Goal: Task Accomplishment & Management: Use online tool/utility

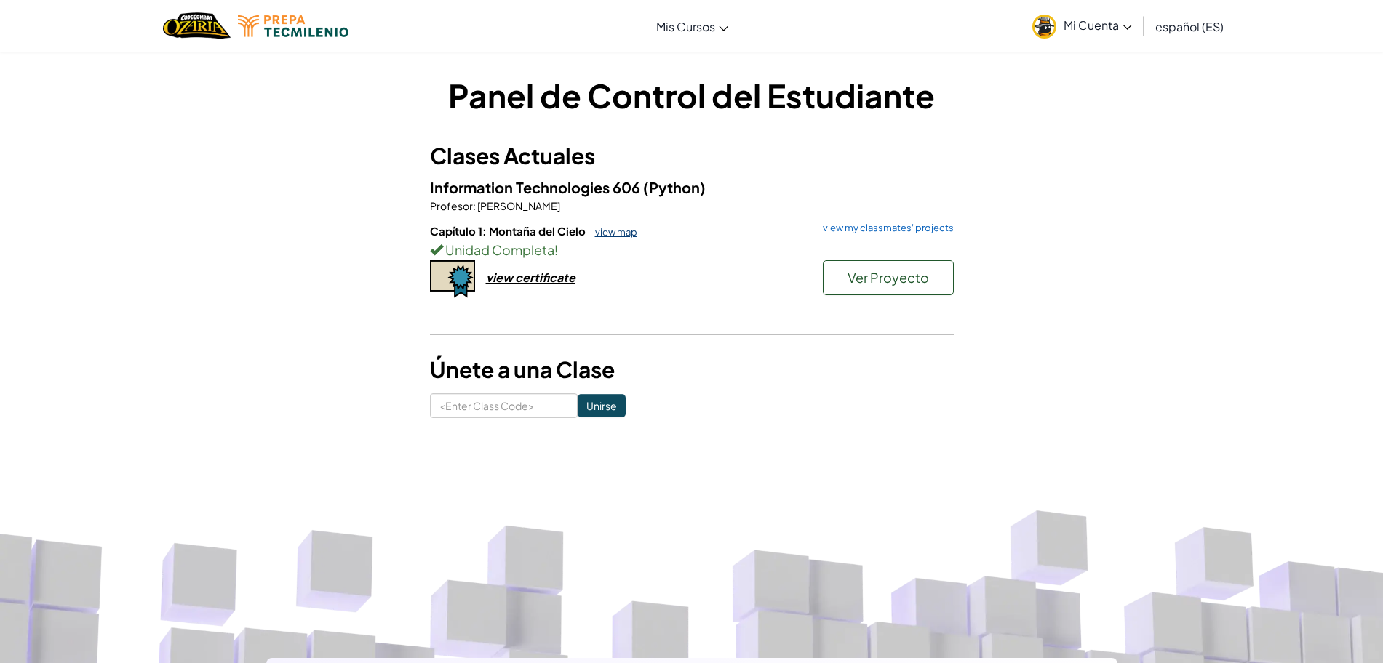
click at [601, 235] on link "view map" at bounding box center [612, 232] width 49 height 12
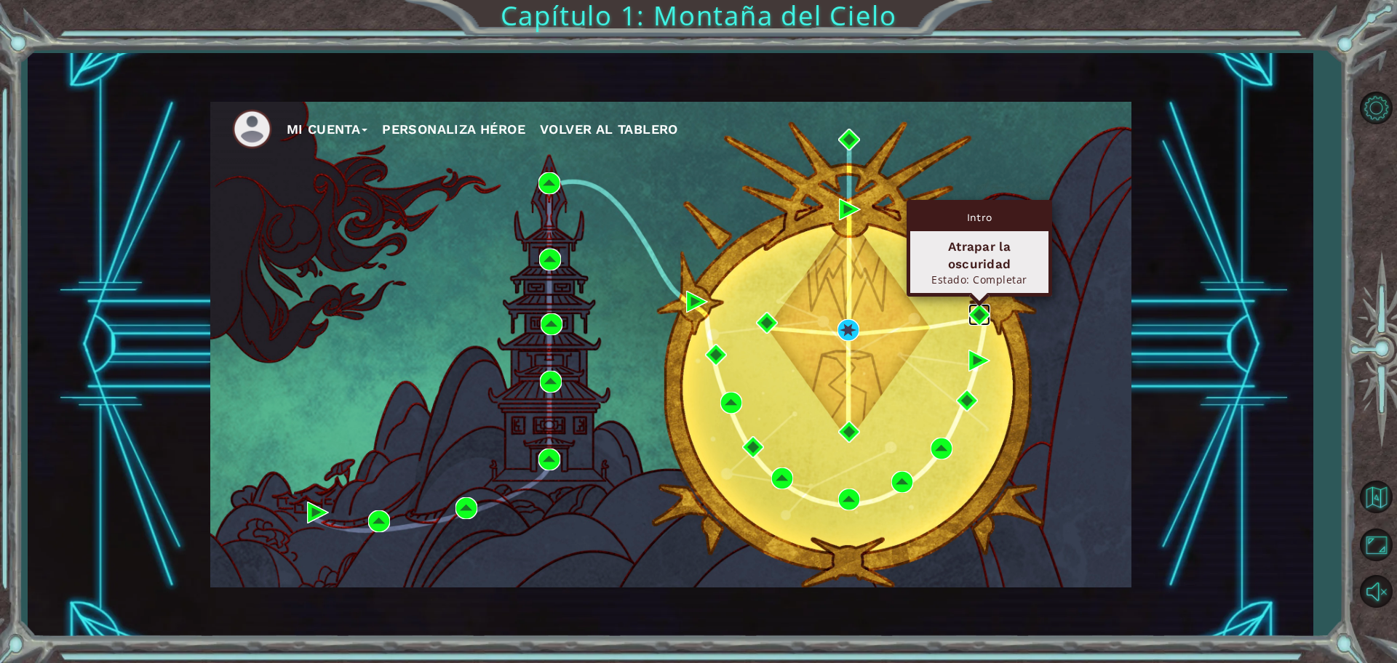
click at [982, 315] on img at bounding box center [979, 315] width 22 height 22
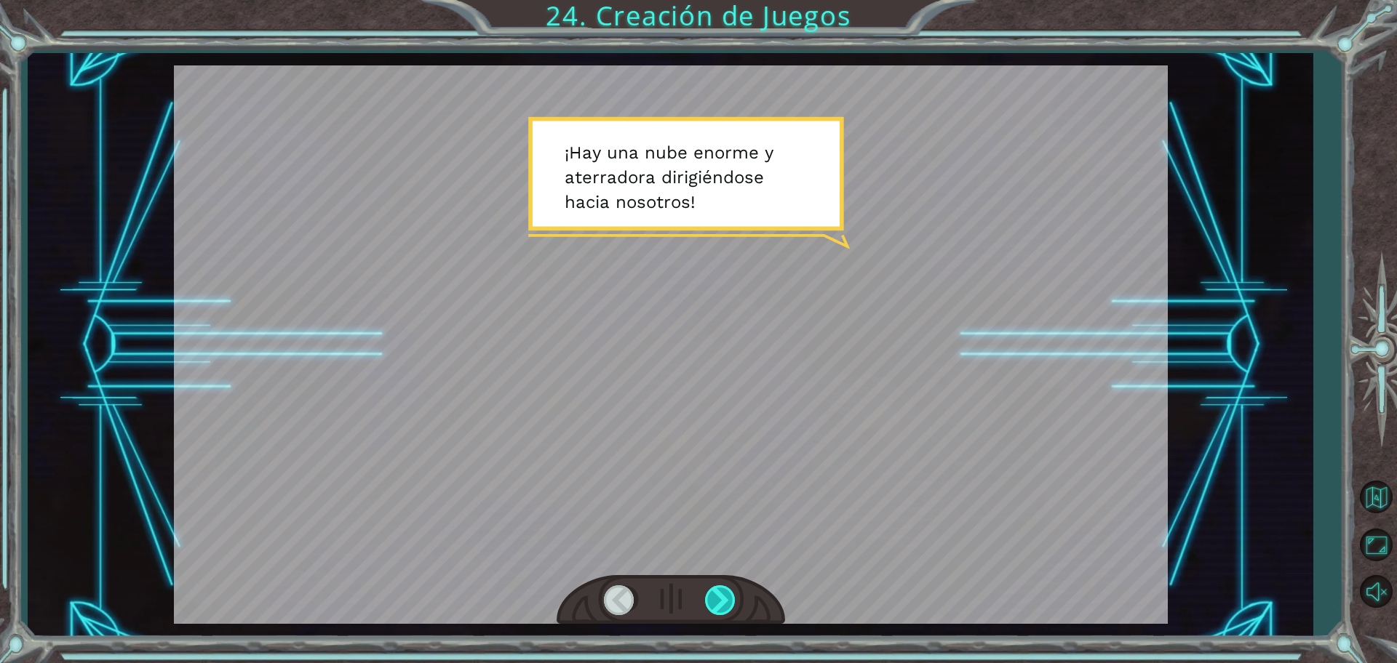
click at [732, 597] on div at bounding box center [721, 601] width 33 height 30
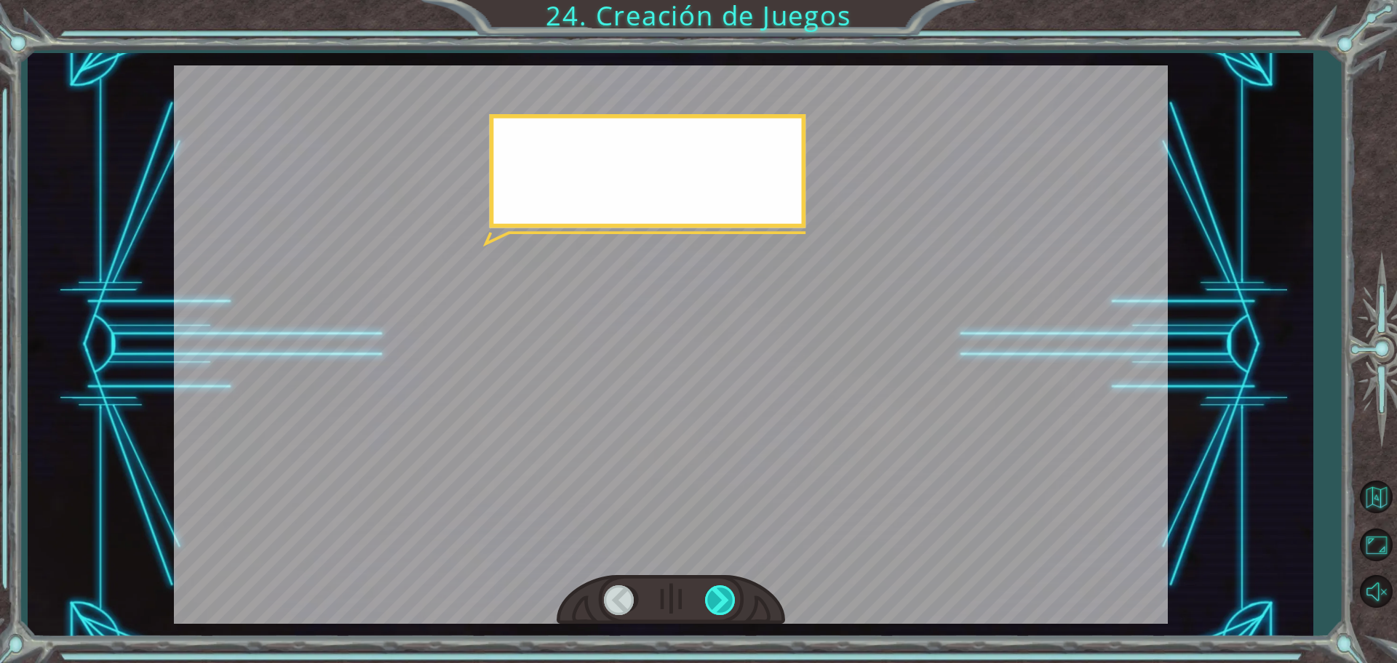
click at [730, 596] on div at bounding box center [721, 601] width 33 height 30
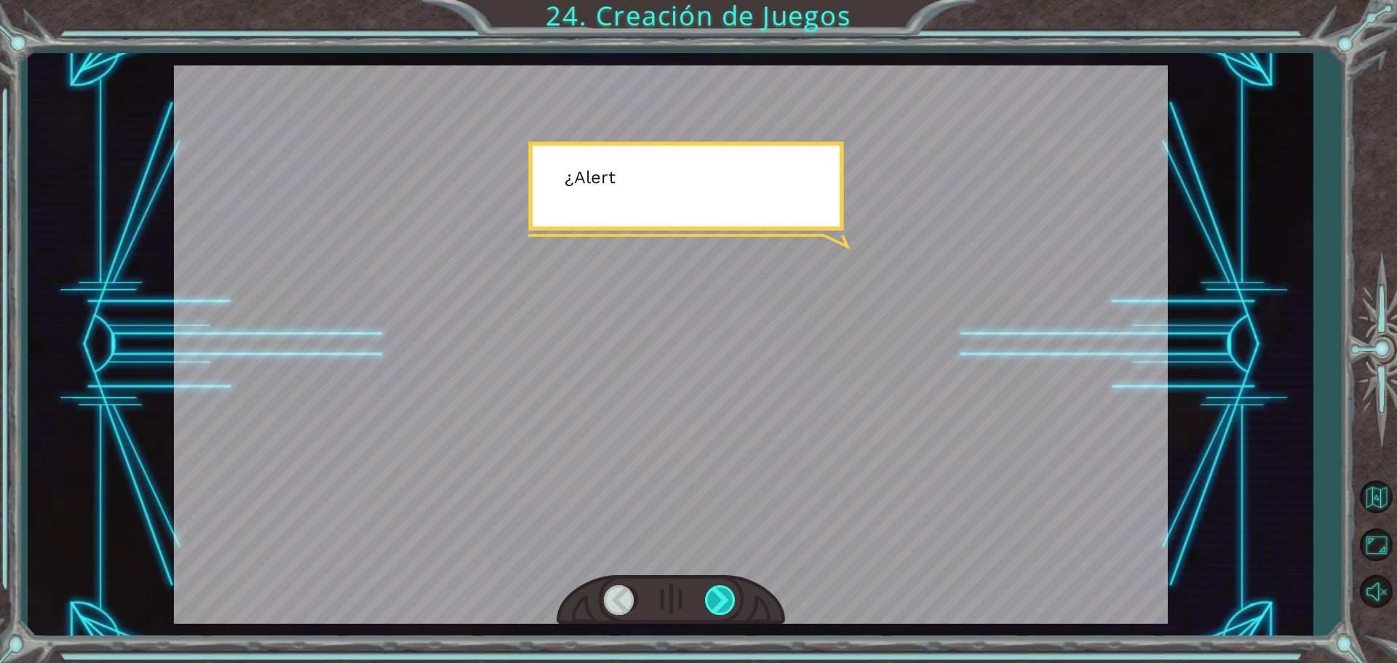
click at [725, 596] on div at bounding box center [721, 601] width 33 height 30
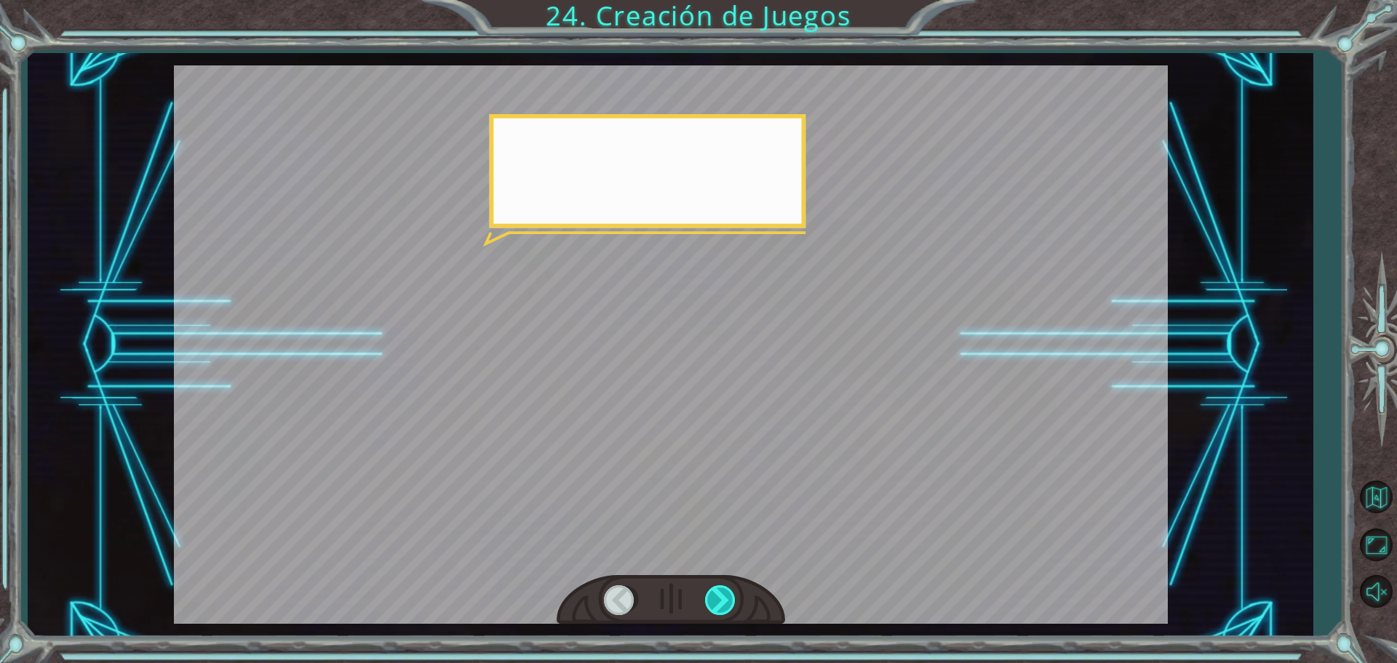
click at [725, 596] on div at bounding box center [721, 601] width 33 height 30
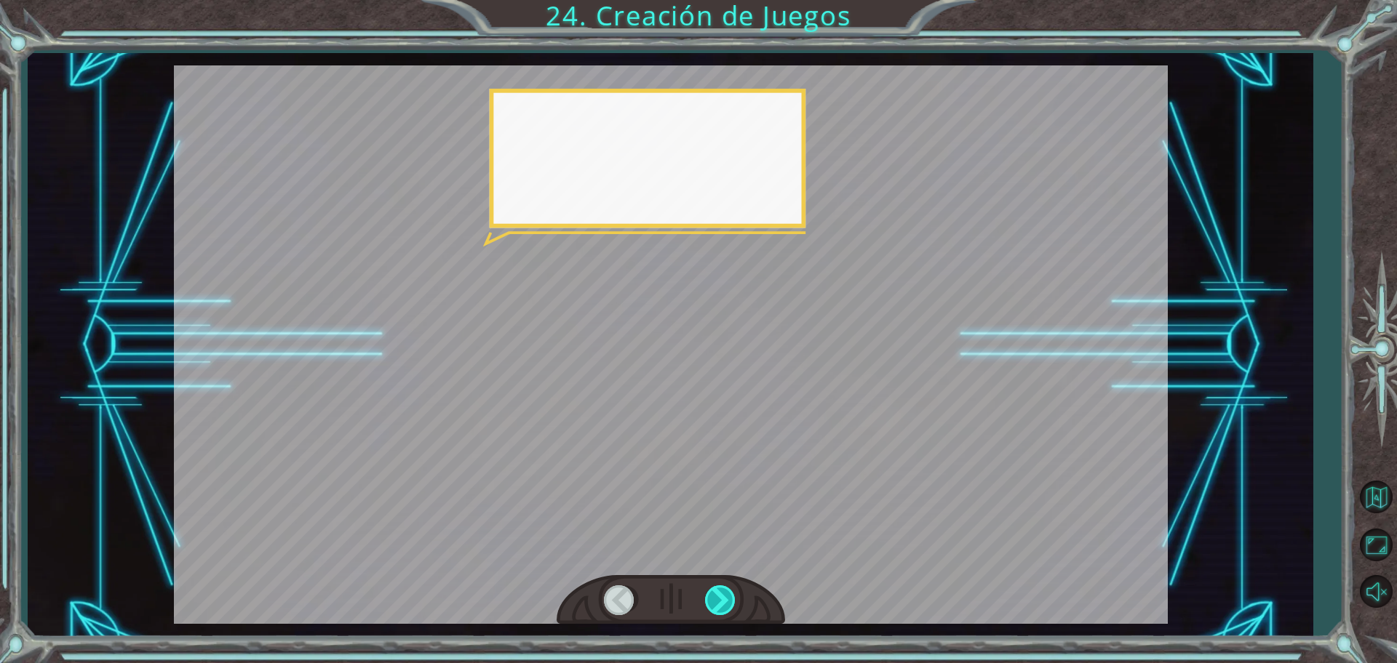
click at [725, 596] on div at bounding box center [721, 601] width 33 height 30
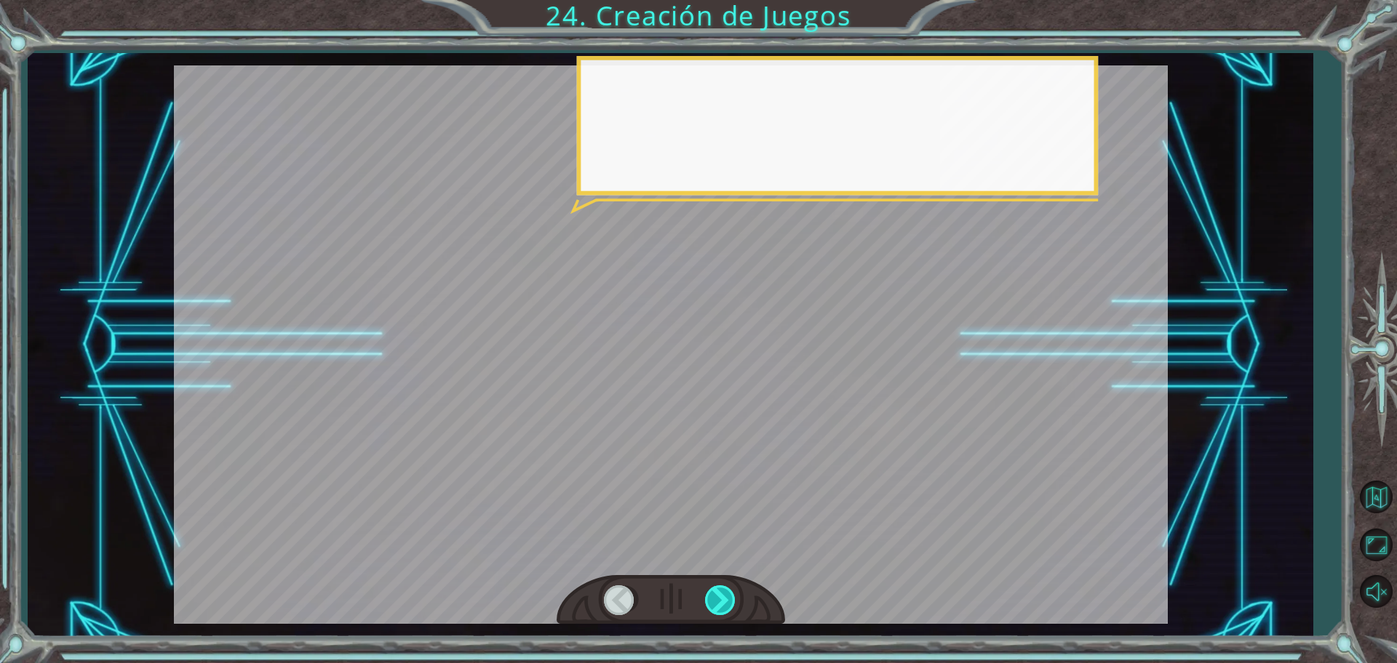
click at [725, 596] on div at bounding box center [721, 601] width 33 height 30
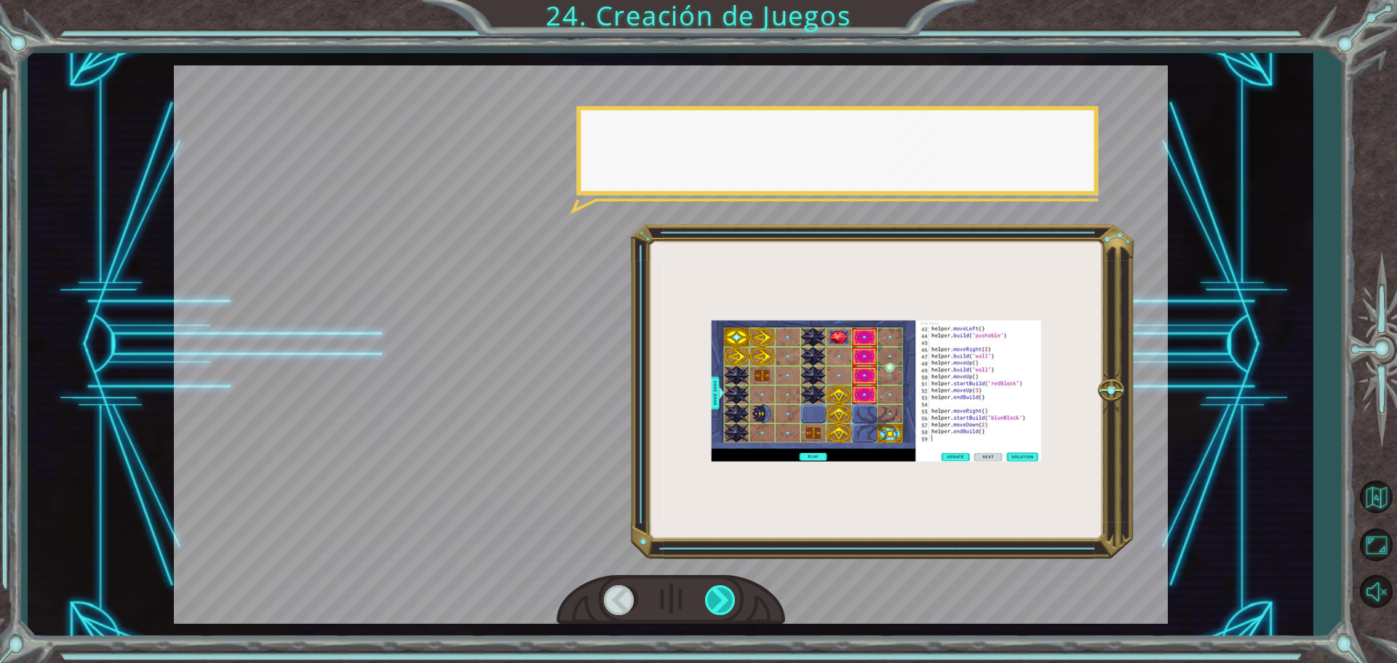
click at [725, 596] on div at bounding box center [721, 601] width 33 height 30
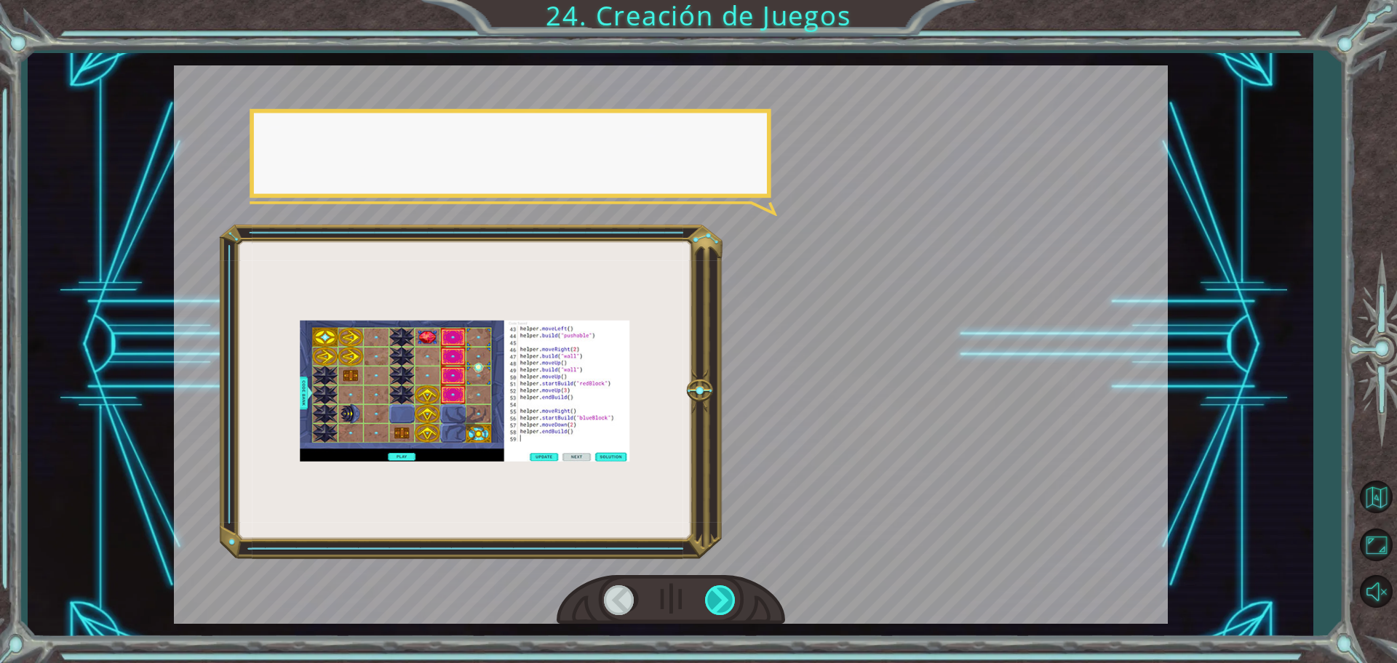
click at [725, 596] on div at bounding box center [721, 601] width 33 height 30
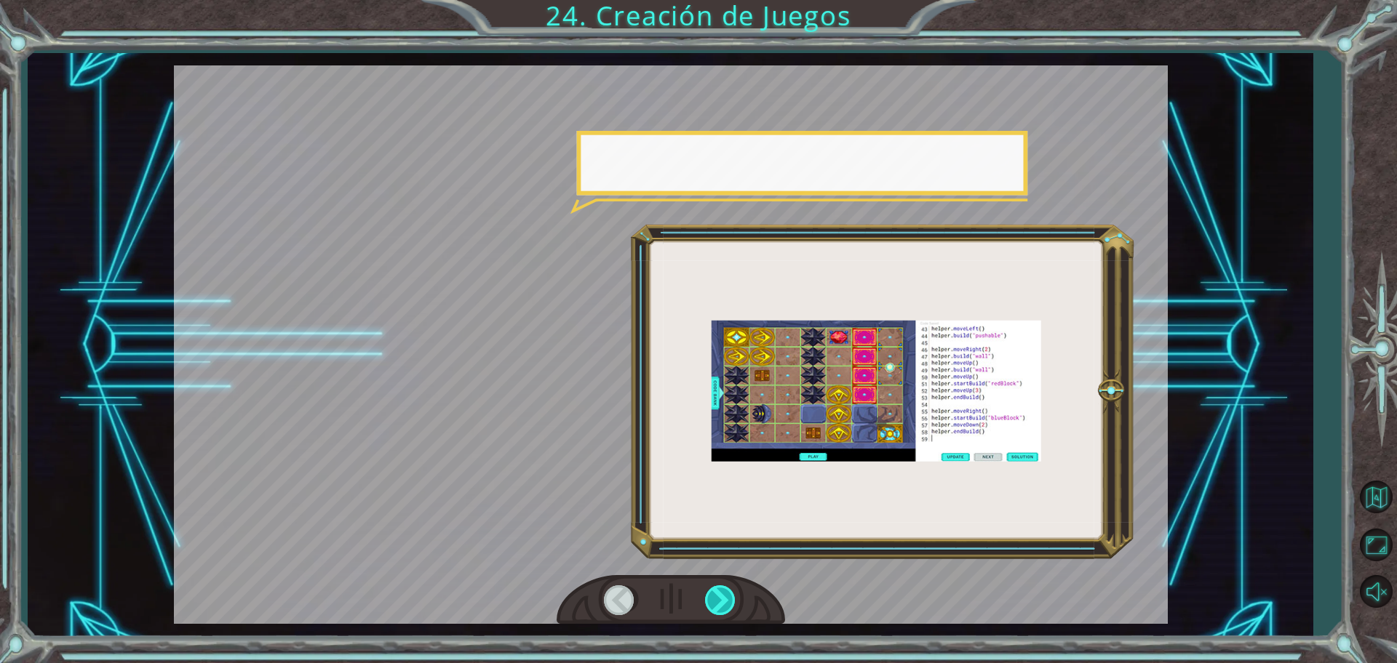
click at [725, 596] on div at bounding box center [721, 601] width 33 height 30
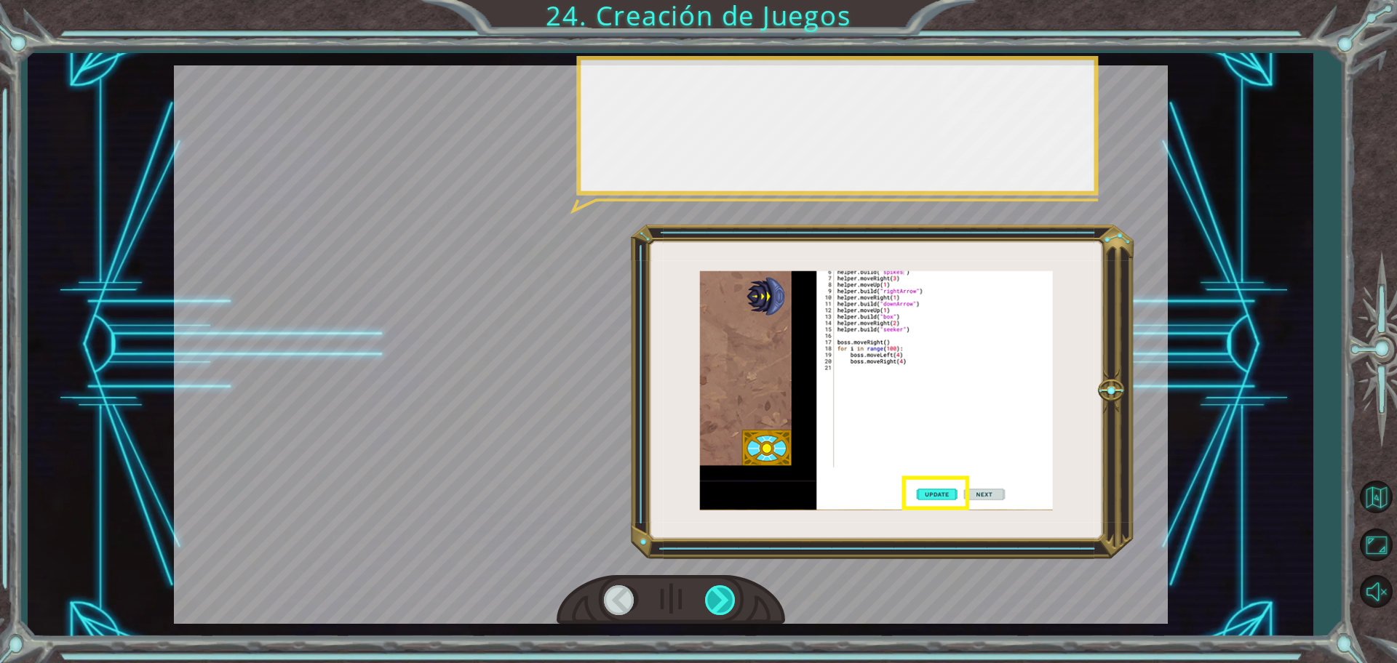
click at [725, 596] on div at bounding box center [721, 601] width 33 height 30
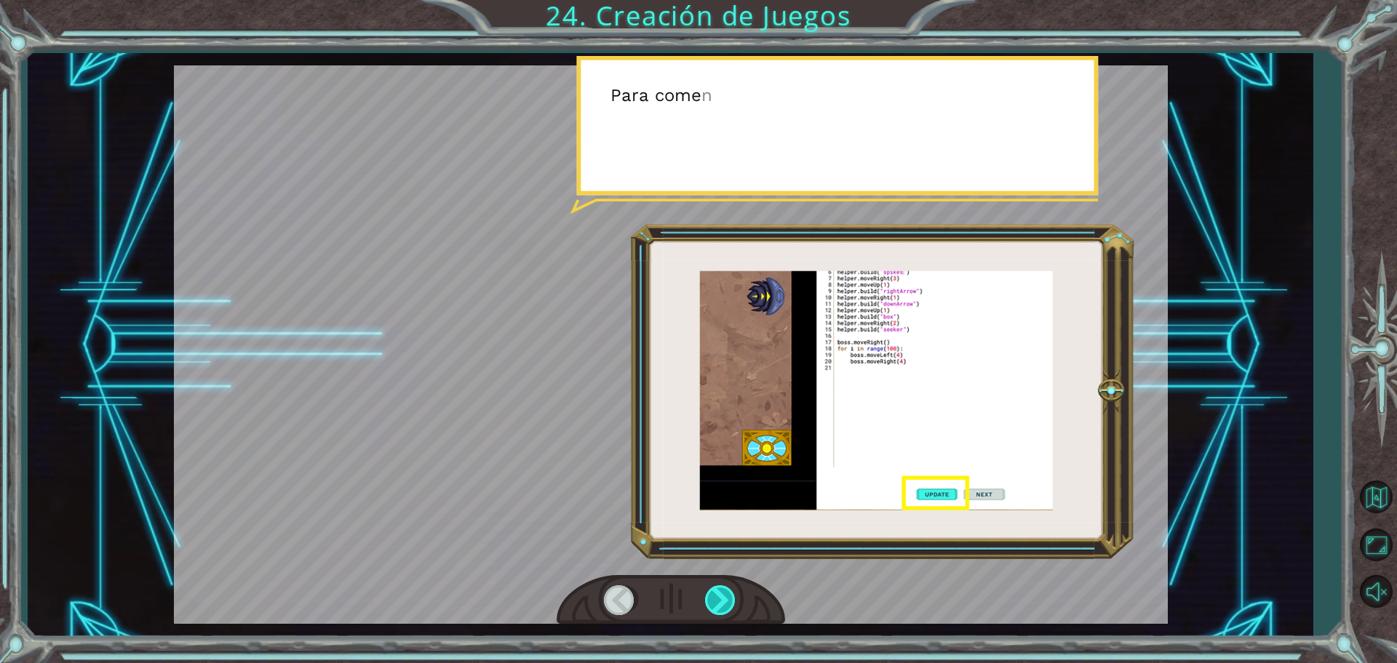
click at [725, 596] on div at bounding box center [721, 601] width 33 height 30
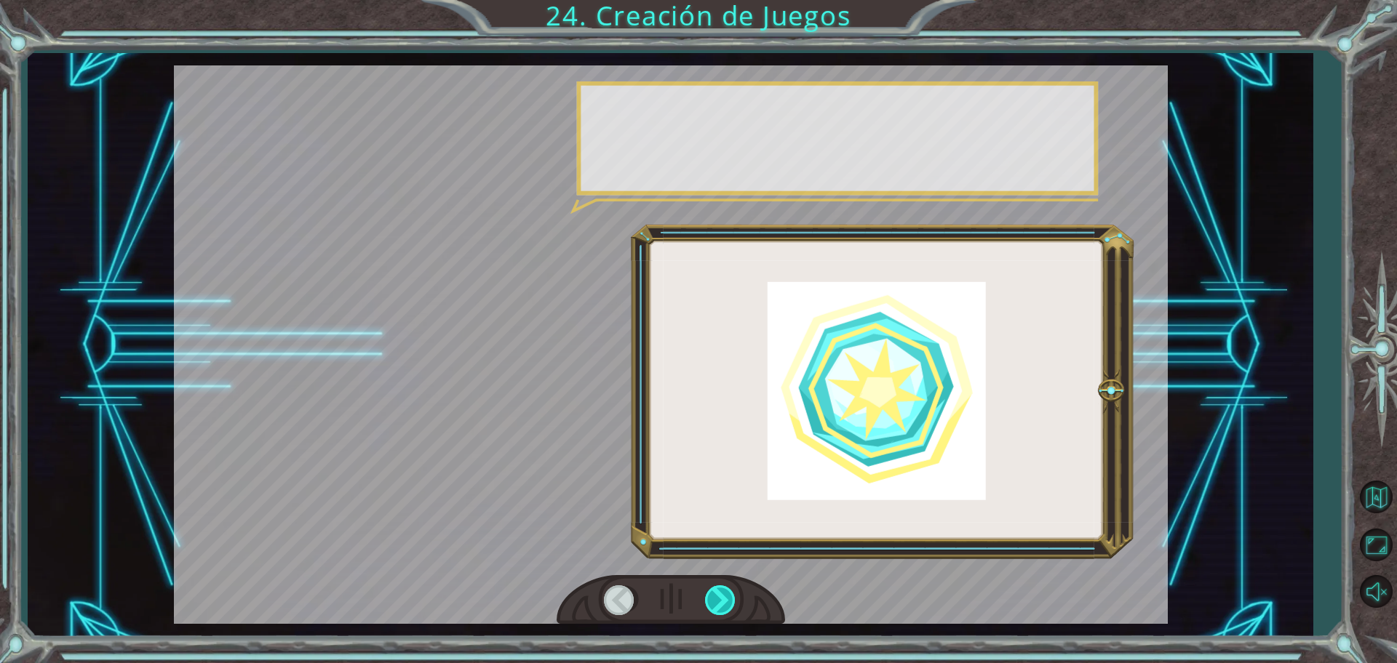
click at [725, 596] on div at bounding box center [721, 601] width 33 height 30
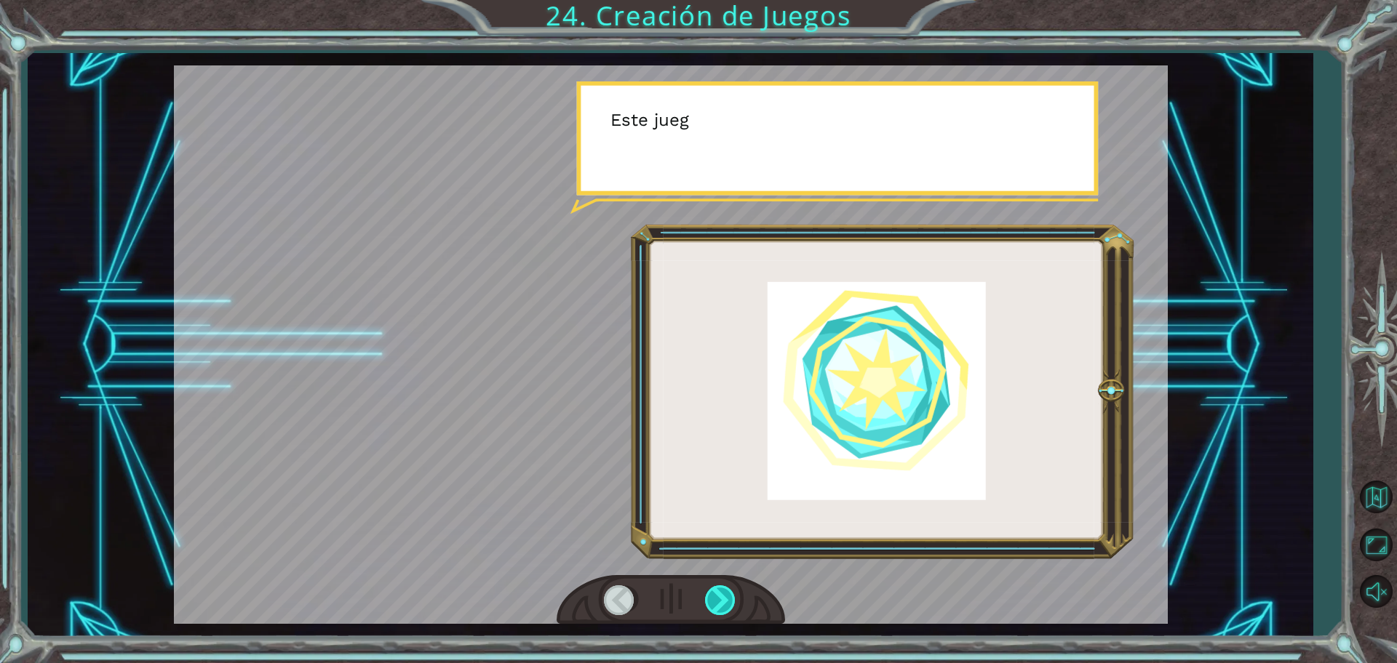
click at [725, 596] on div at bounding box center [721, 601] width 33 height 30
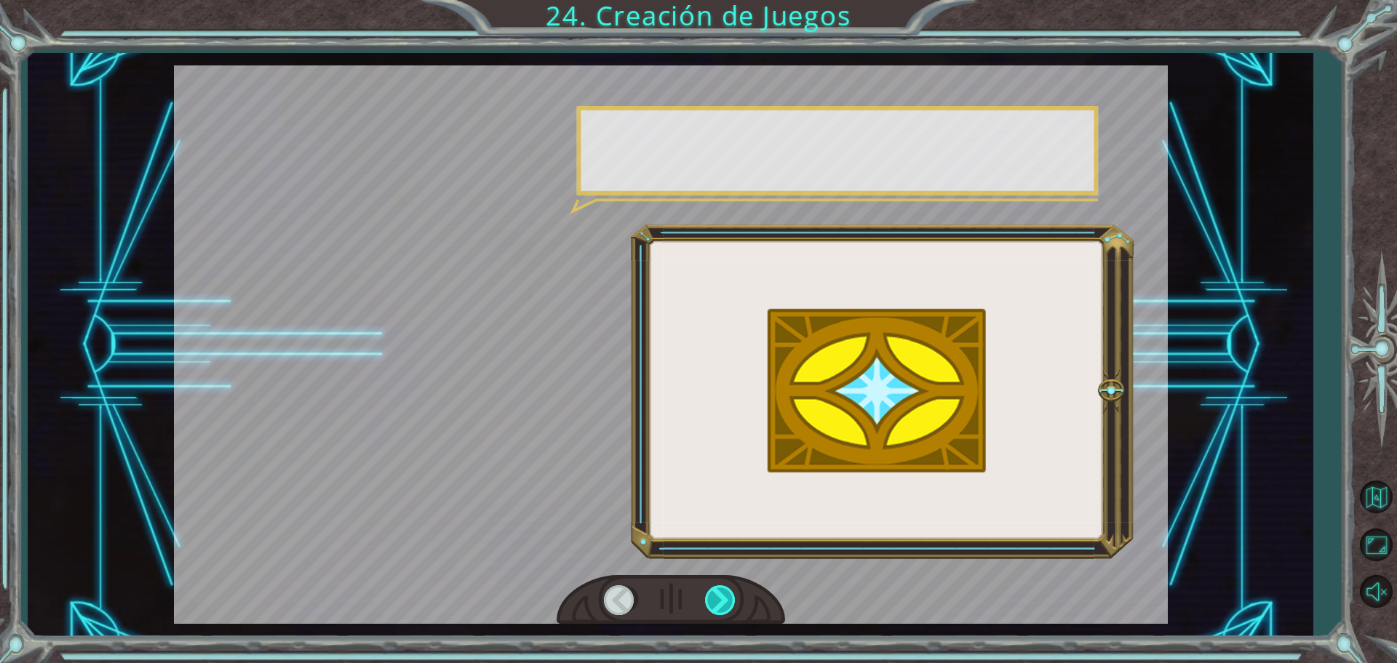
click at [725, 596] on div at bounding box center [721, 601] width 33 height 30
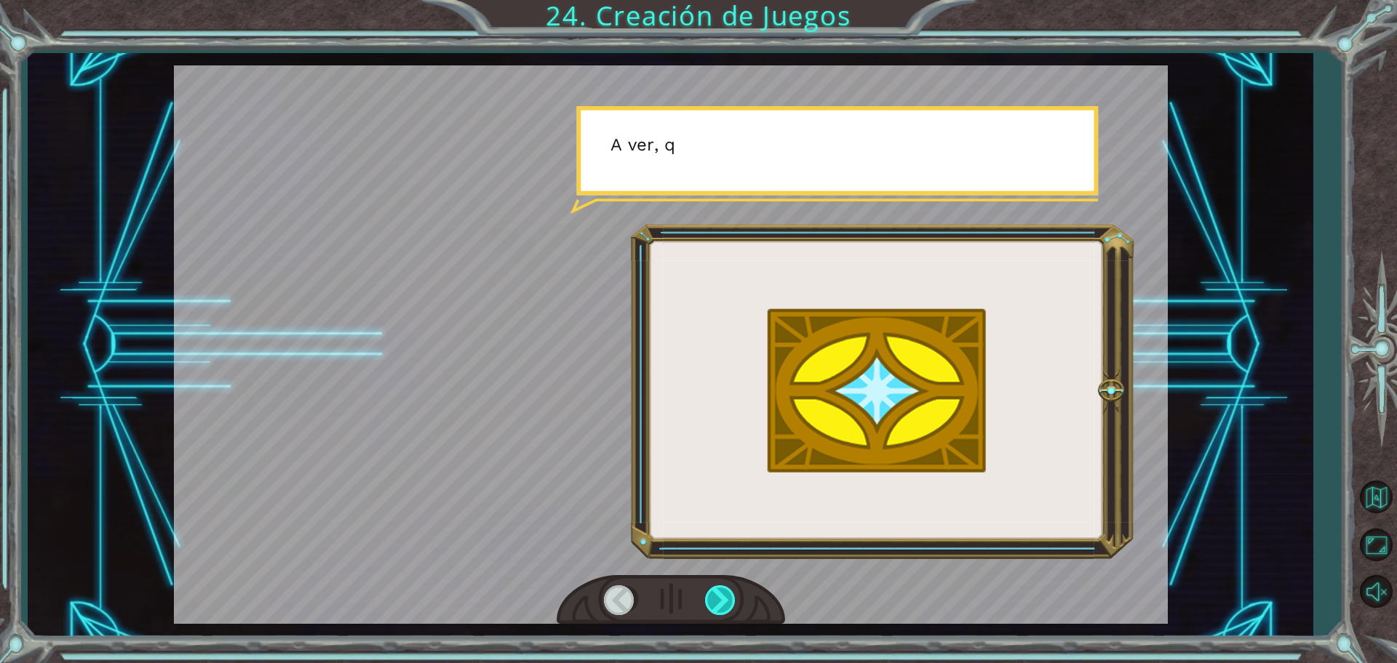
click at [725, 596] on div at bounding box center [721, 601] width 33 height 30
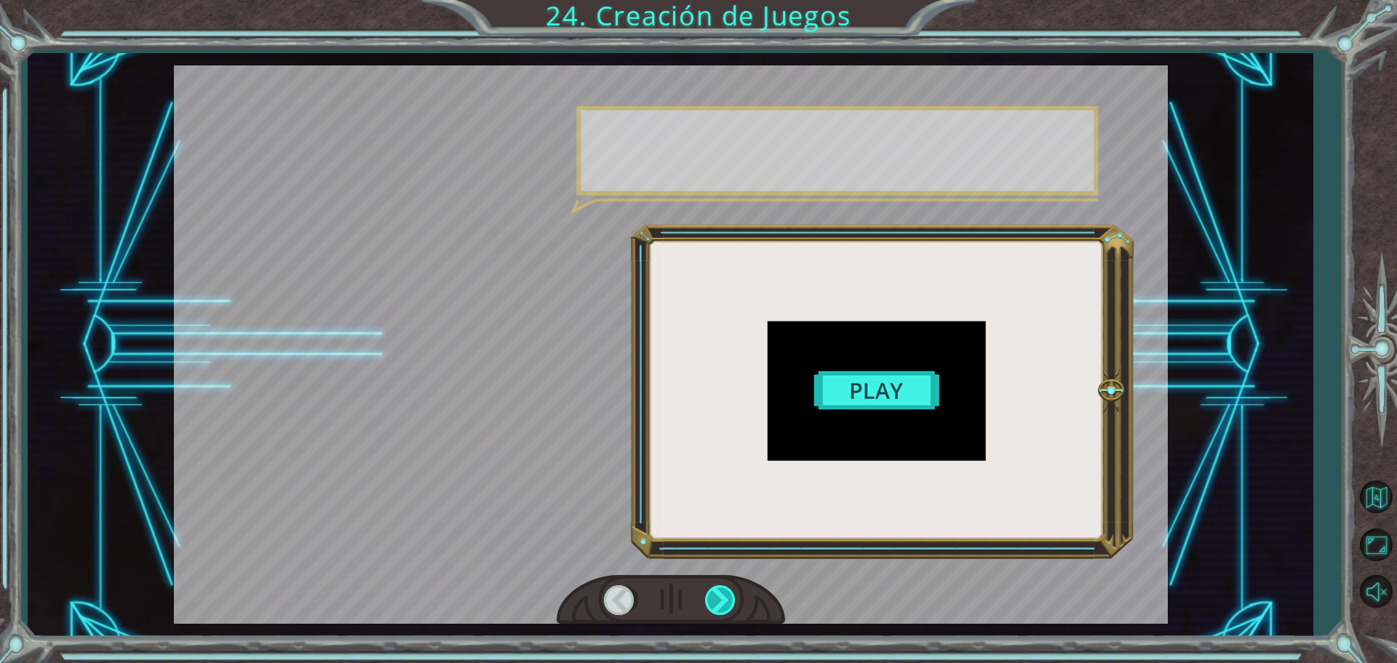
click at [725, 596] on div at bounding box center [721, 601] width 33 height 30
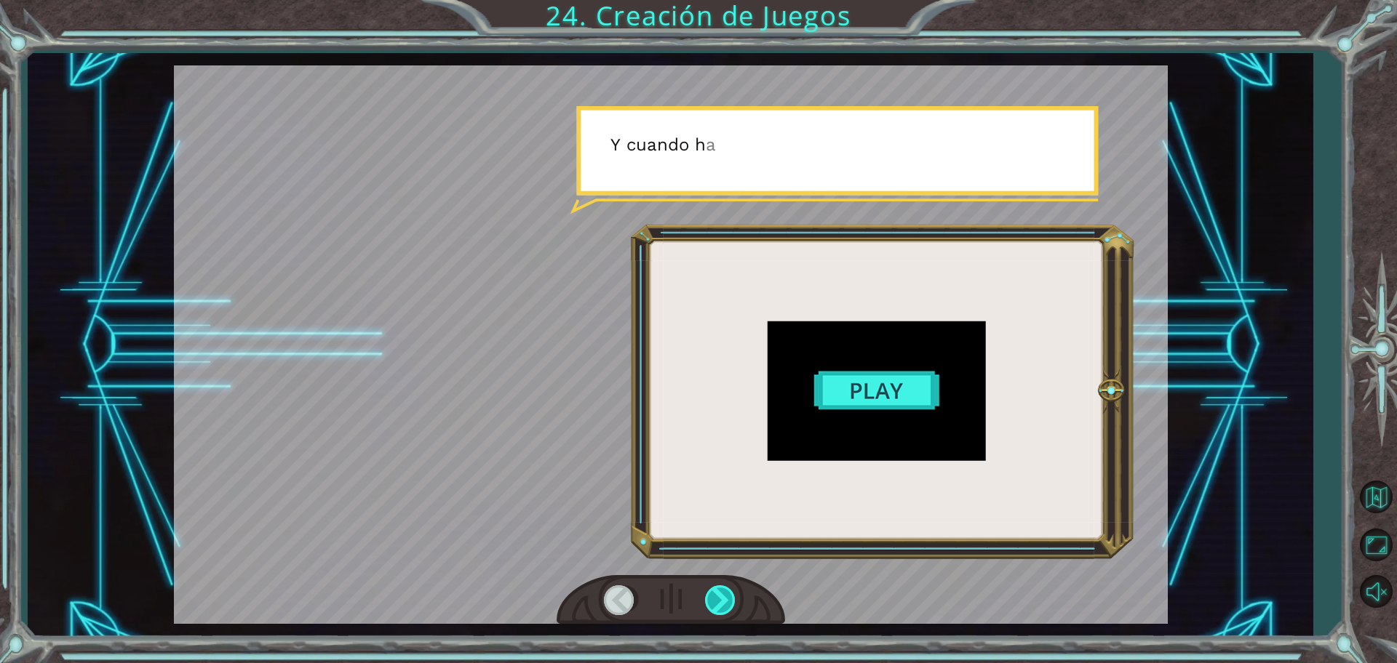
click at [725, 596] on div at bounding box center [721, 601] width 33 height 30
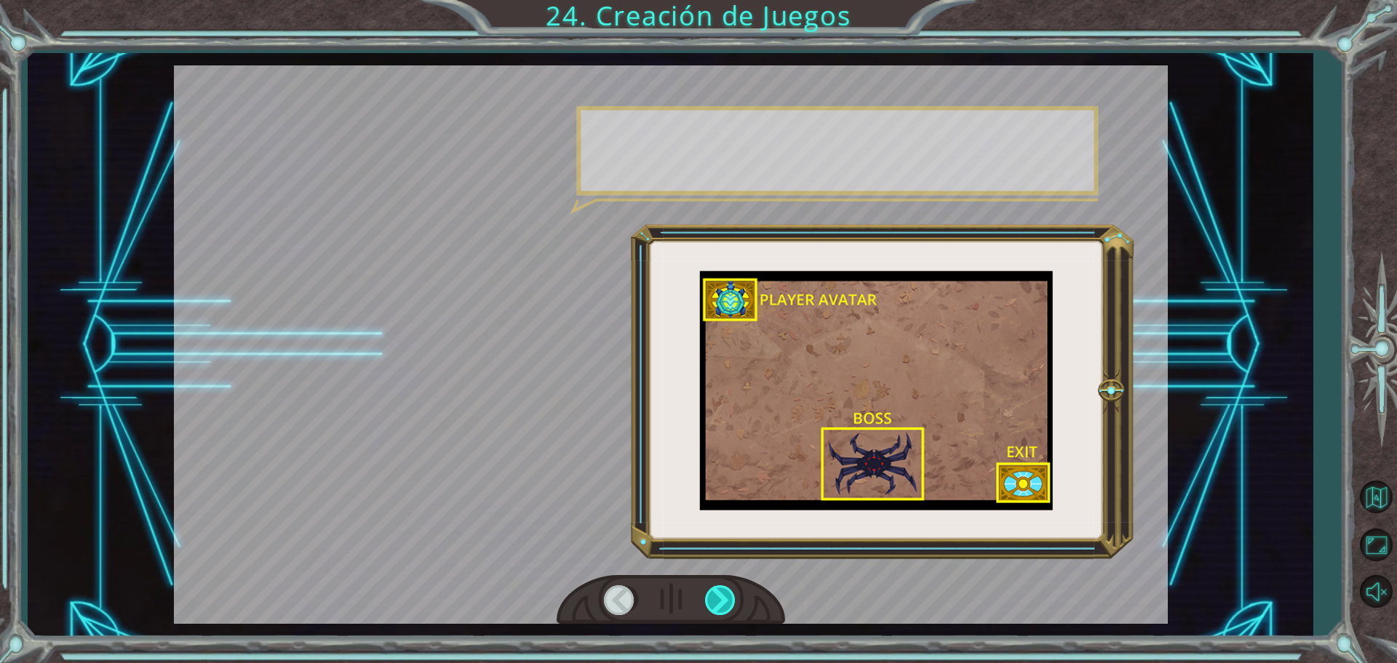
click at [725, 596] on div at bounding box center [721, 601] width 33 height 30
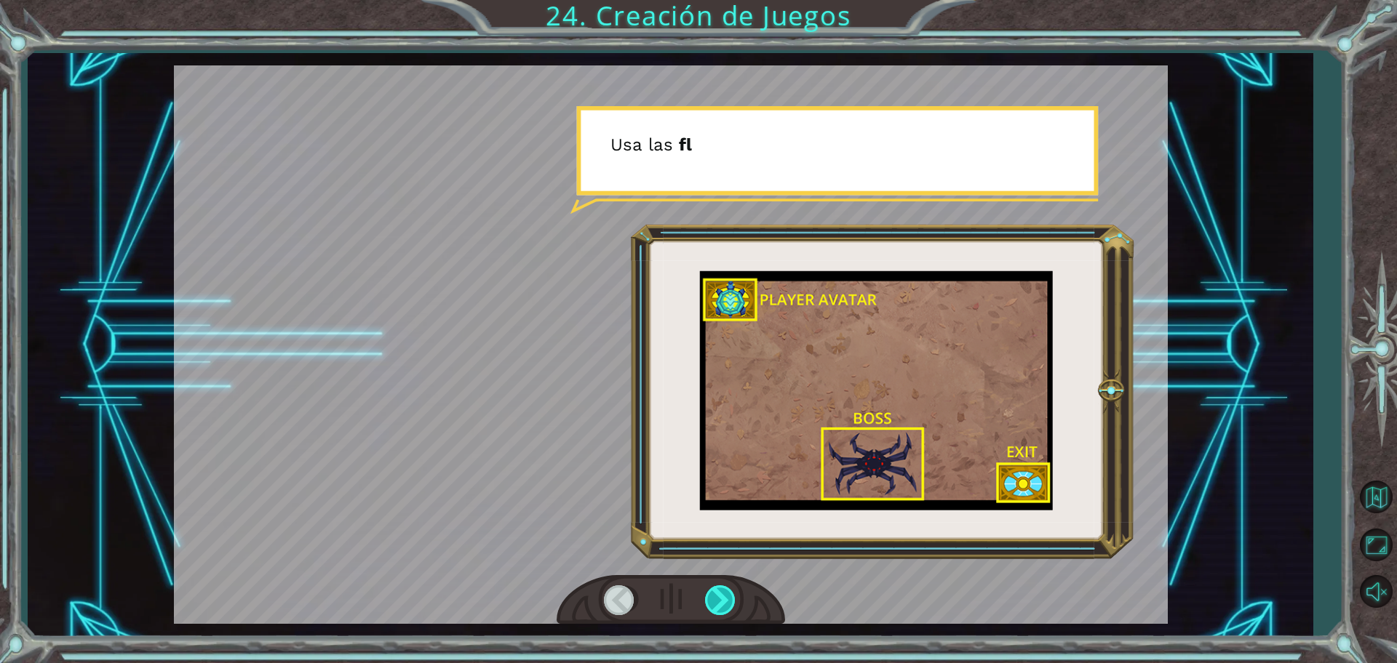
click at [725, 596] on div at bounding box center [721, 601] width 33 height 30
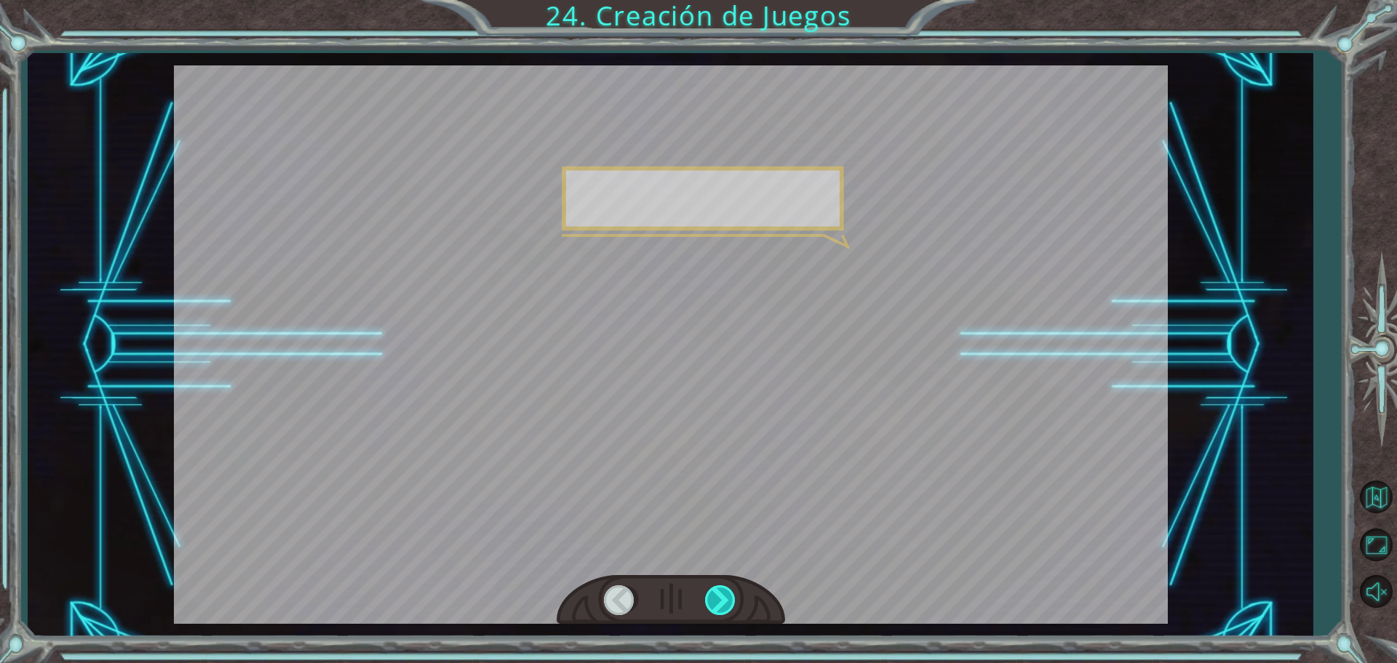
click at [725, 596] on div at bounding box center [721, 601] width 33 height 30
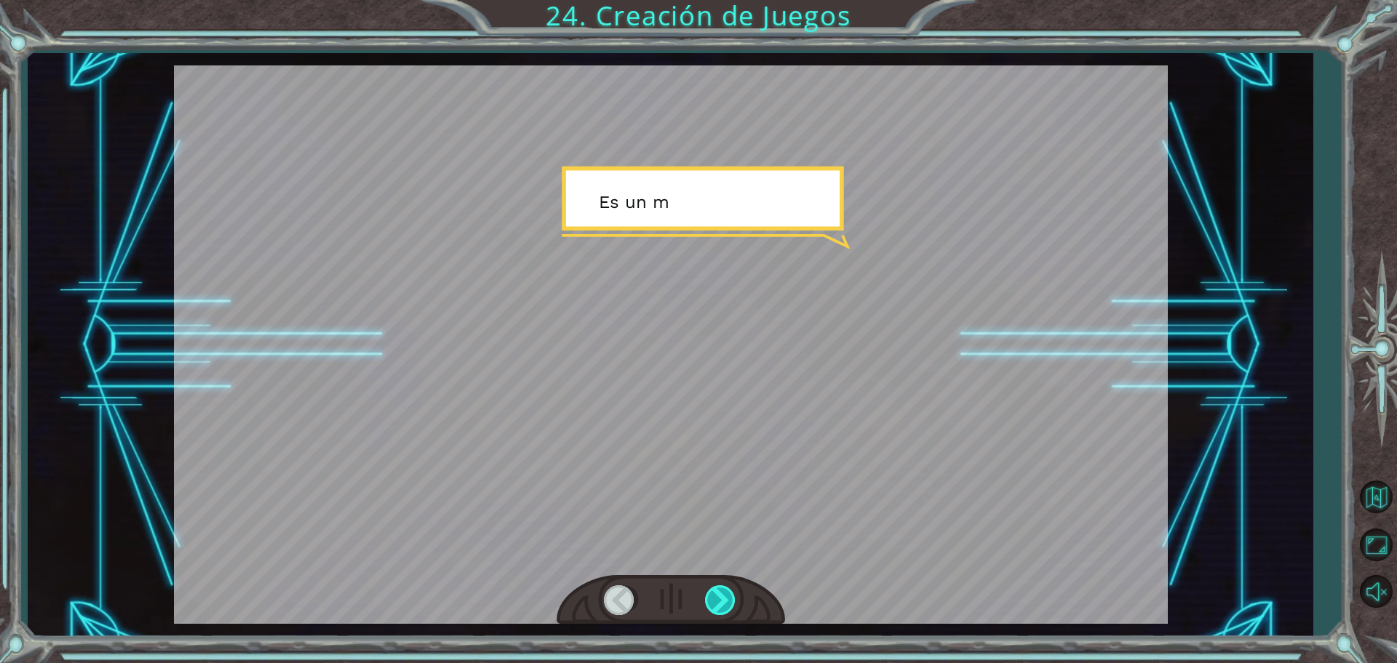
click at [725, 596] on div at bounding box center [721, 601] width 33 height 30
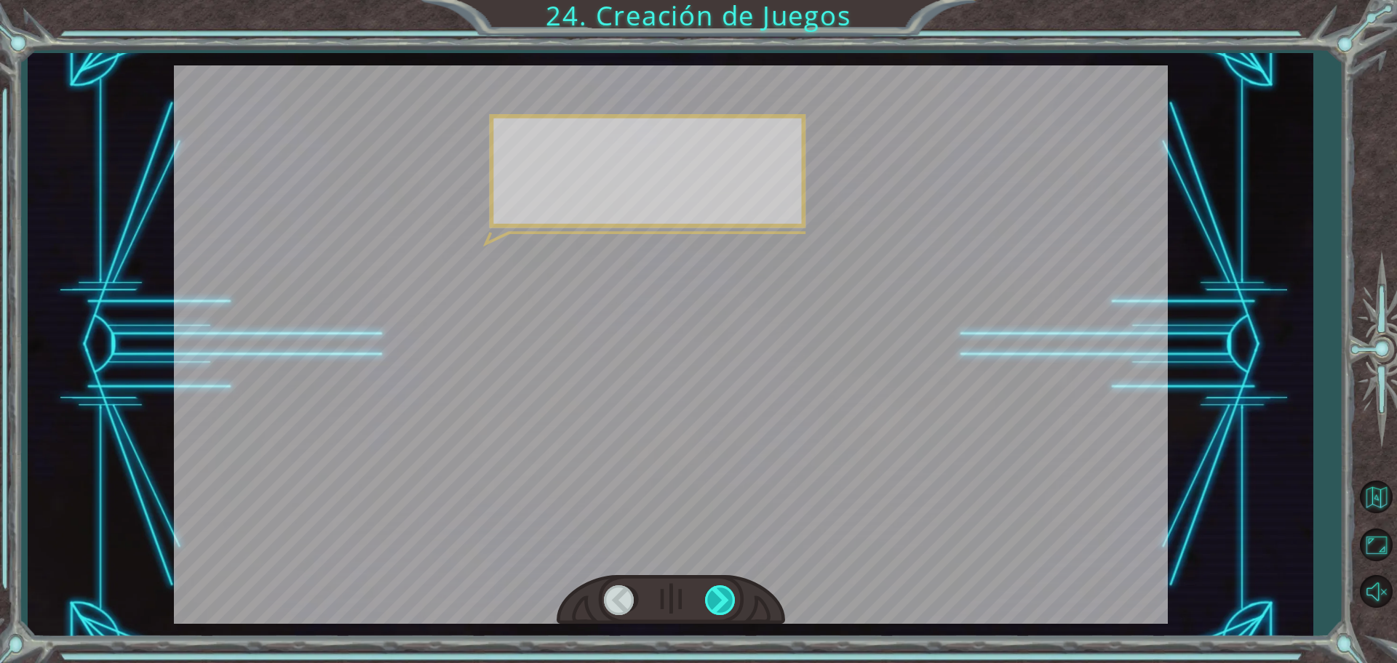
click at [725, 596] on div at bounding box center [721, 601] width 33 height 30
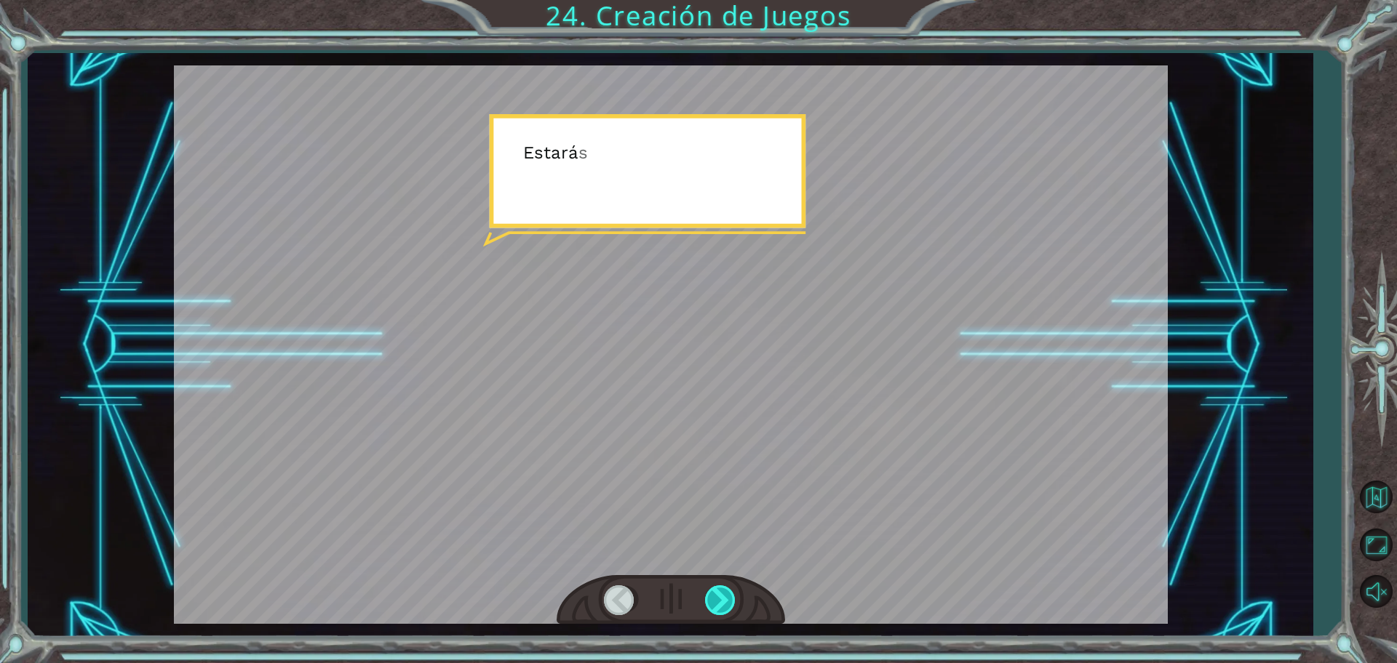
click at [725, 596] on div at bounding box center [721, 601] width 33 height 30
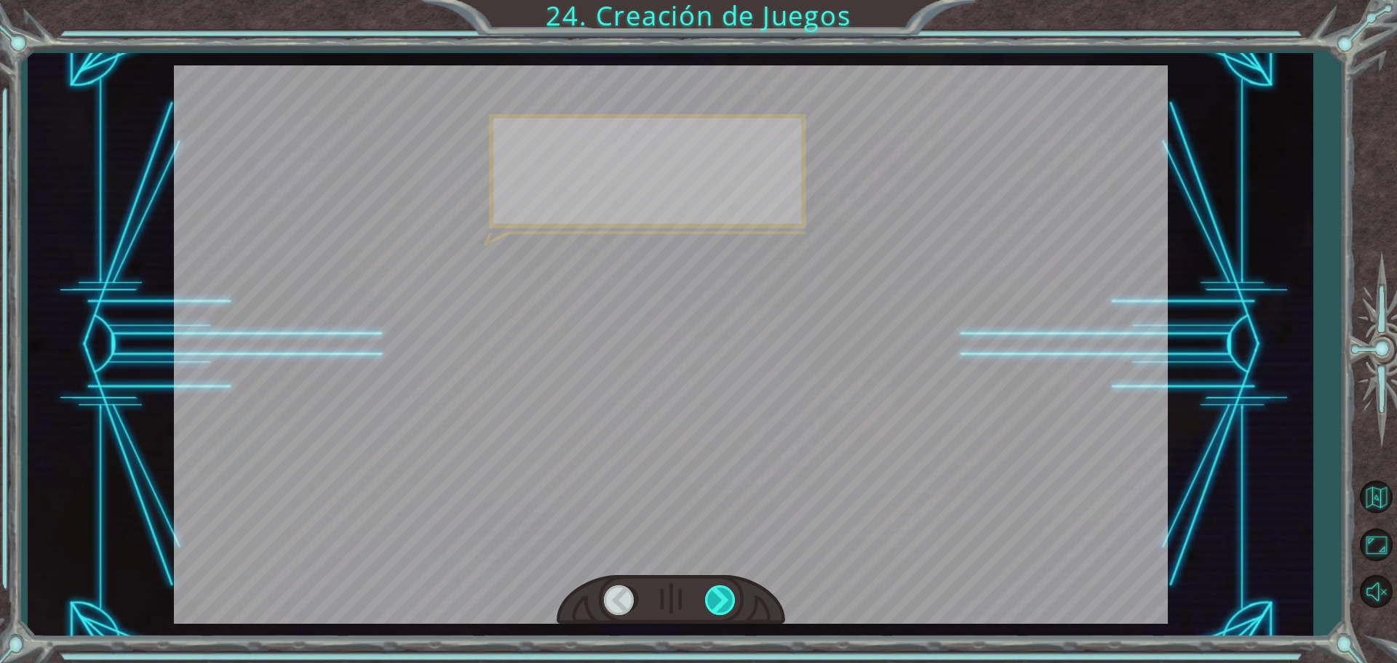
click at [725, 596] on div at bounding box center [721, 601] width 33 height 30
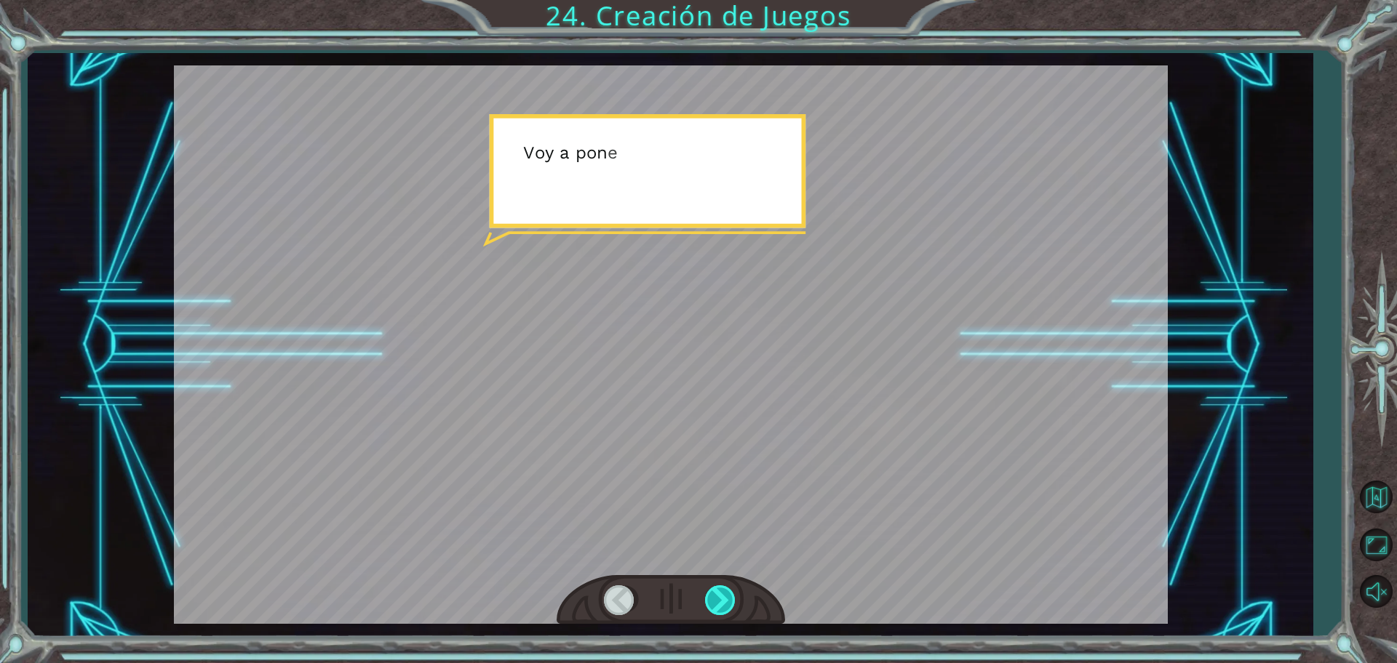
click at [725, 596] on div at bounding box center [721, 601] width 33 height 30
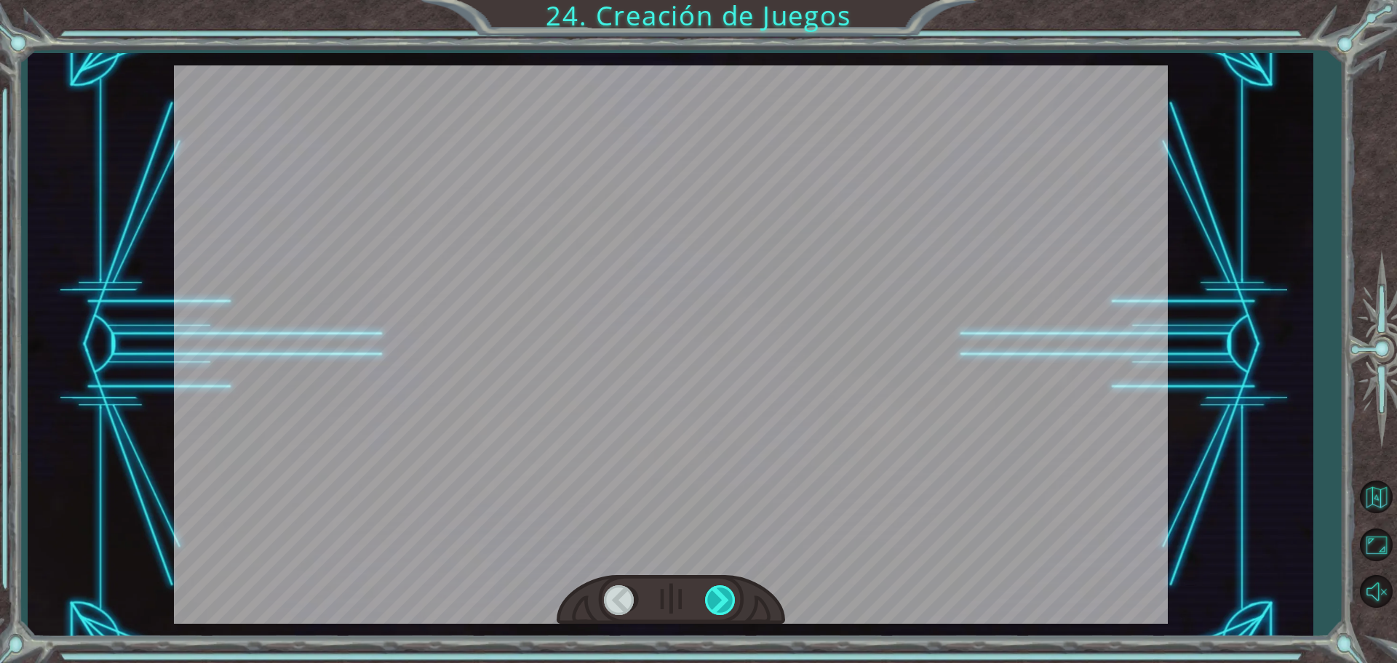
click at [725, 596] on div at bounding box center [721, 601] width 33 height 30
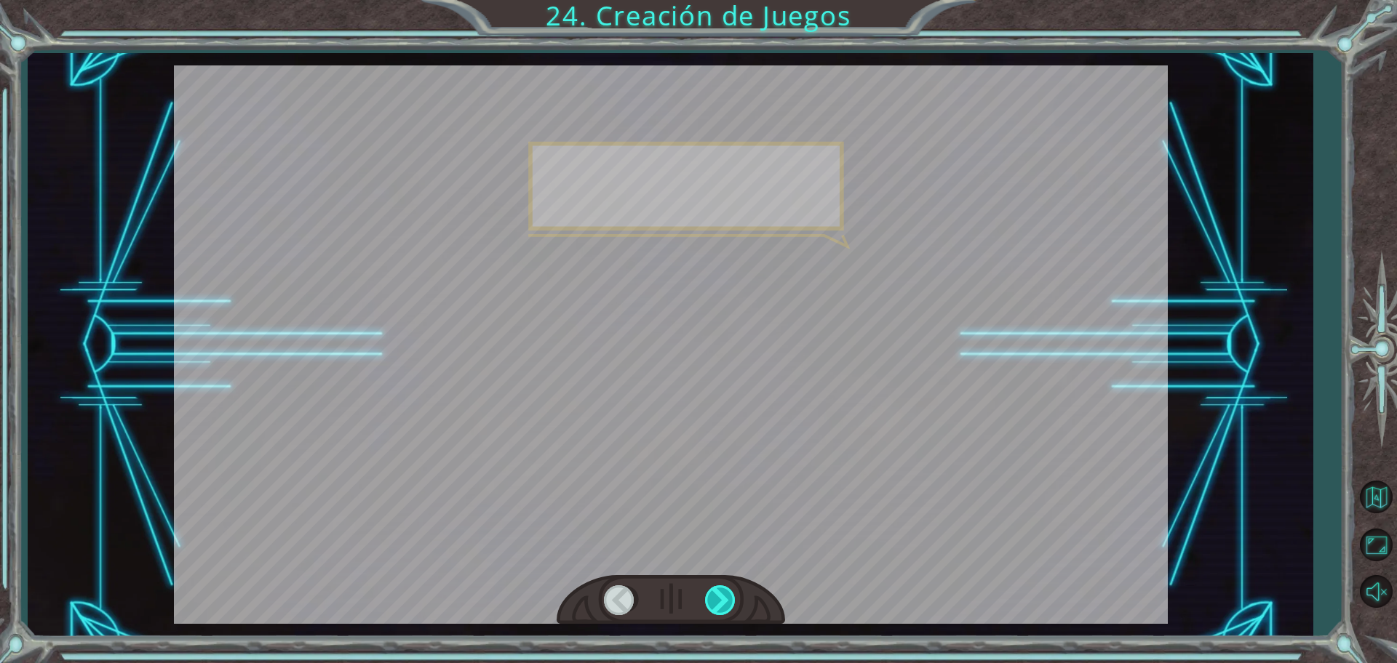
click at [725, 596] on div at bounding box center [721, 601] width 33 height 30
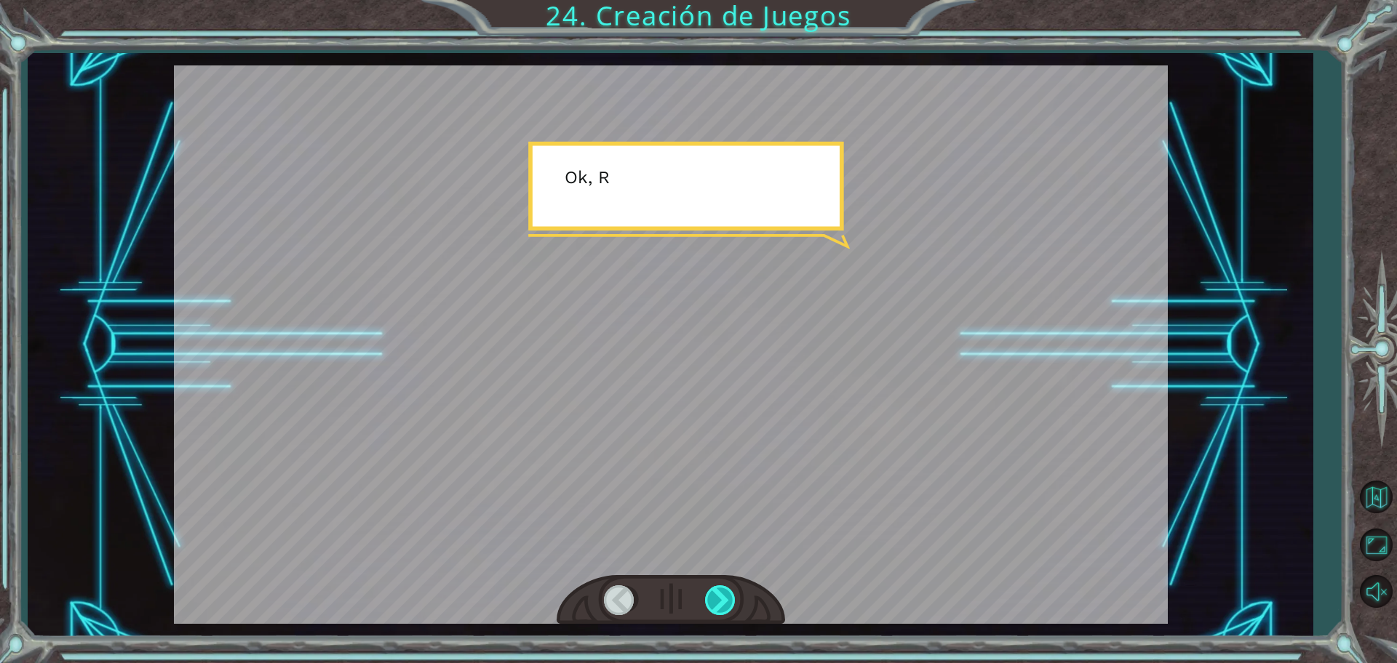
click at [725, 596] on div at bounding box center [721, 601] width 33 height 30
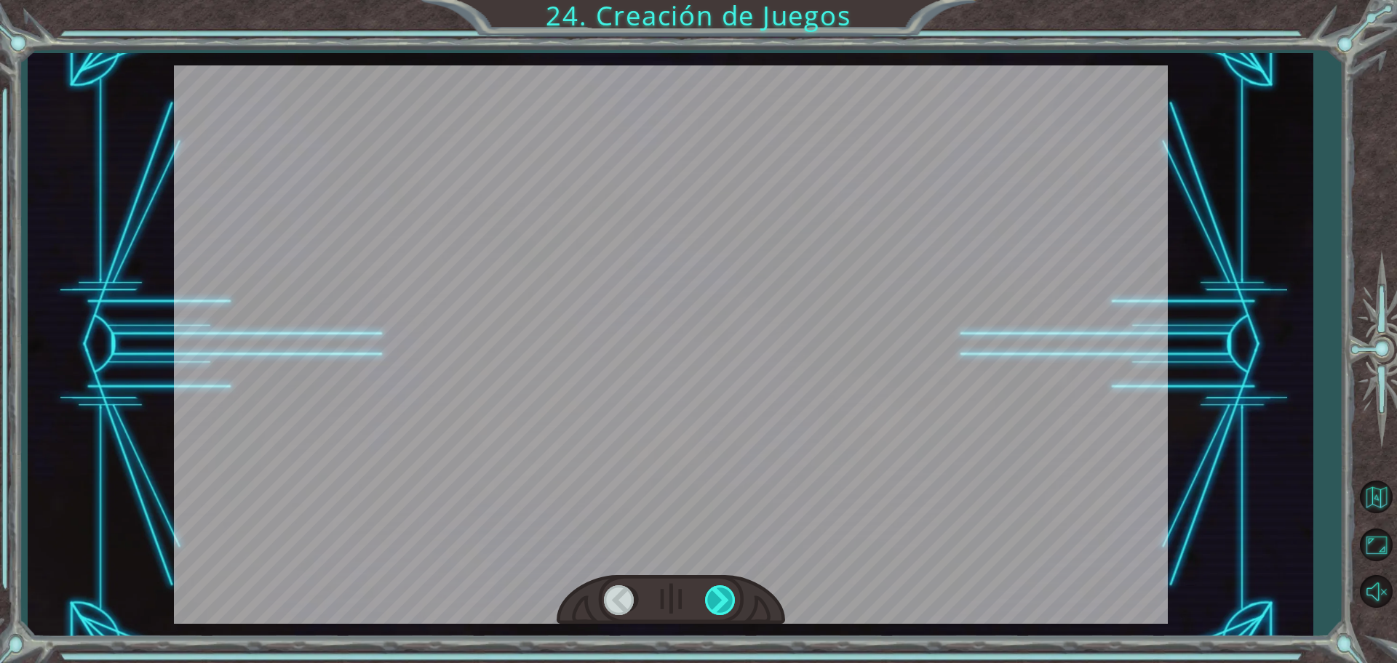
click at [725, 596] on div at bounding box center [721, 601] width 33 height 30
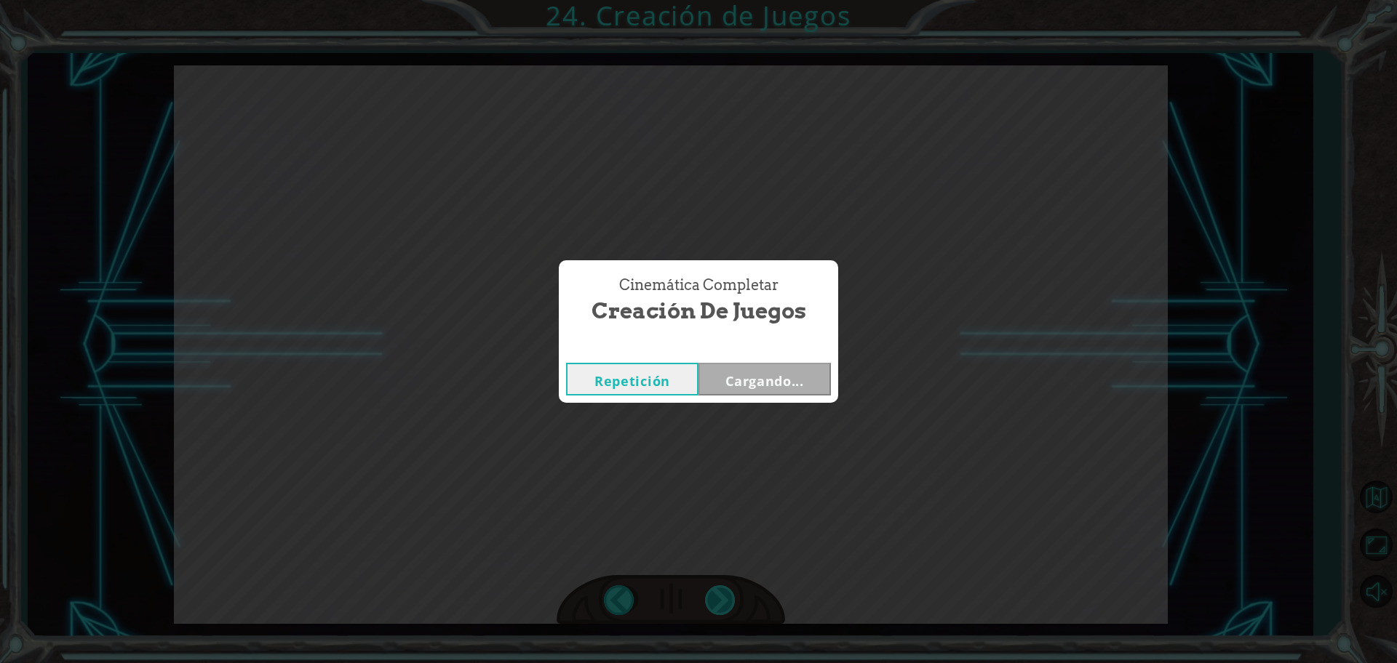
click at [725, 596] on div "Cinemática Completar Creación de Juegos Repetición Cargando..." at bounding box center [698, 331] width 1397 height 663
click at [725, 596] on div "Cinemática Completar Creación de Juegos Repetición [GEOGRAPHIC_DATA]" at bounding box center [698, 331] width 1397 height 663
click at [767, 385] on button "Siguiente" at bounding box center [764, 379] width 132 height 33
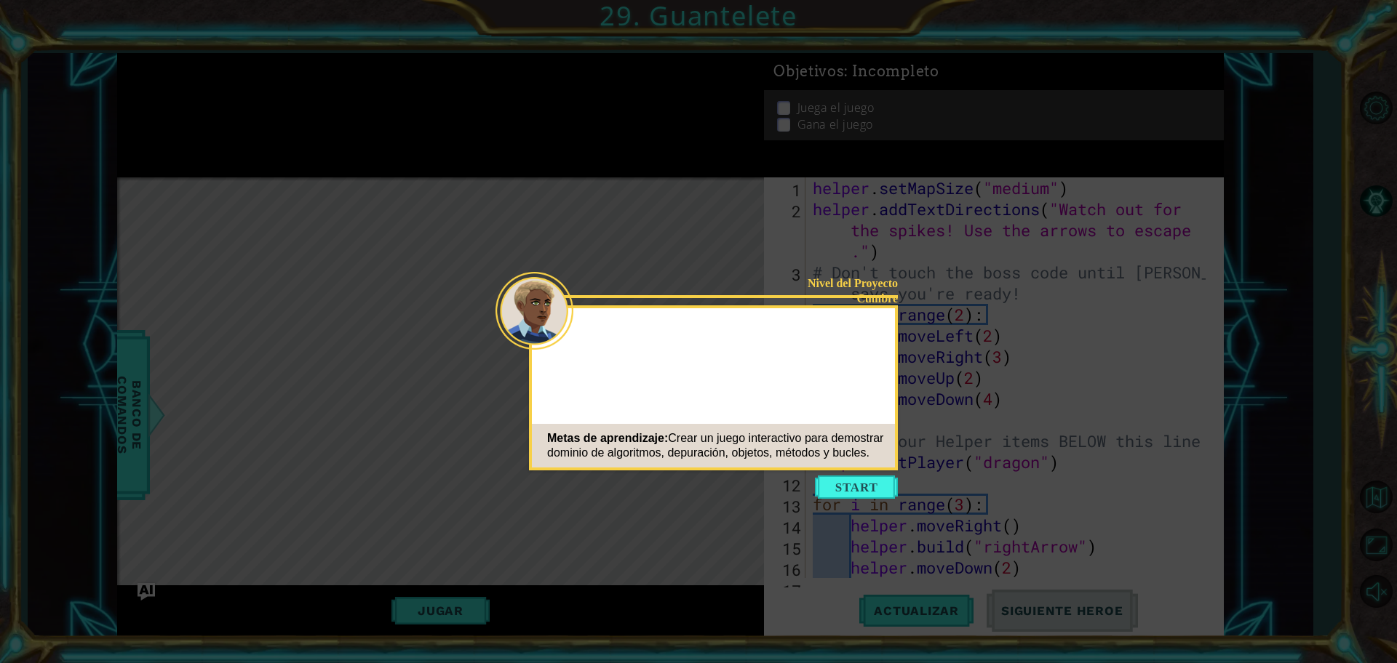
click at [834, 490] on button "Start" at bounding box center [856, 487] width 83 height 23
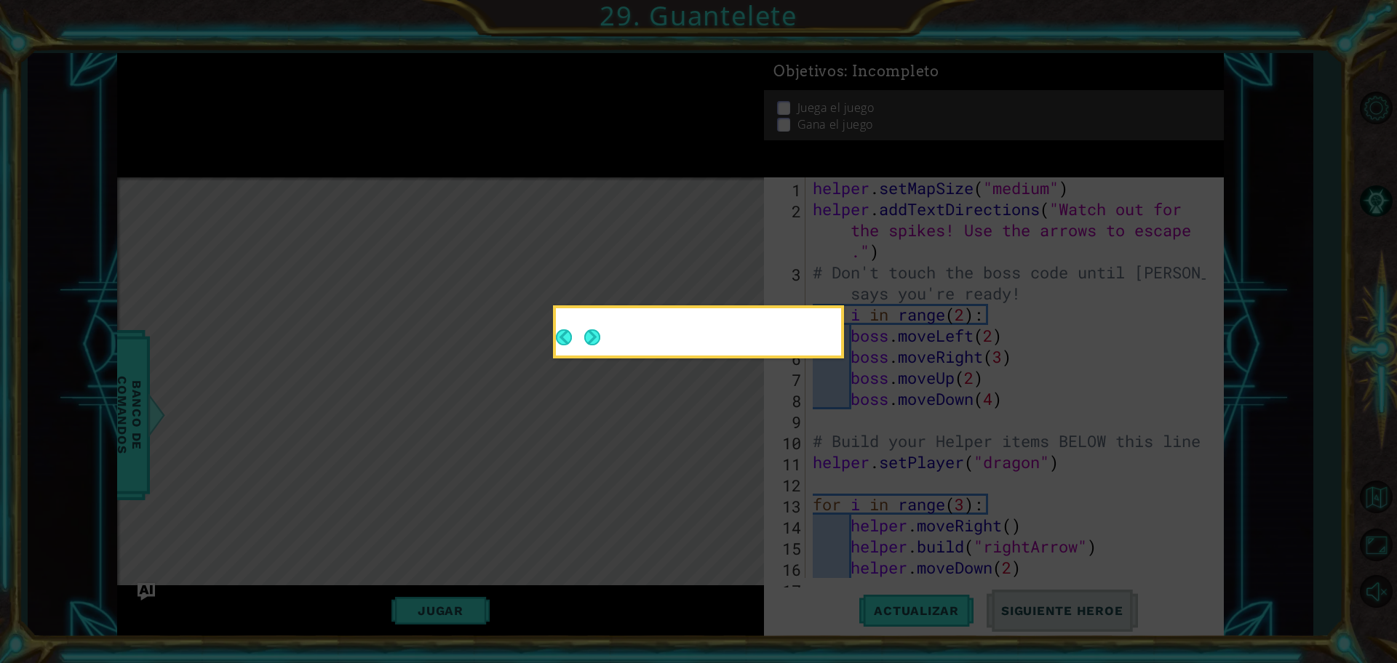
click at [605, 343] on div at bounding box center [698, 331] width 285 height 47
click at [600, 343] on button "Next" at bounding box center [592, 338] width 16 height 16
click at [599, 343] on div at bounding box center [698, 331] width 285 height 47
click at [599, 343] on div at bounding box center [698, 334] width 285 height 41
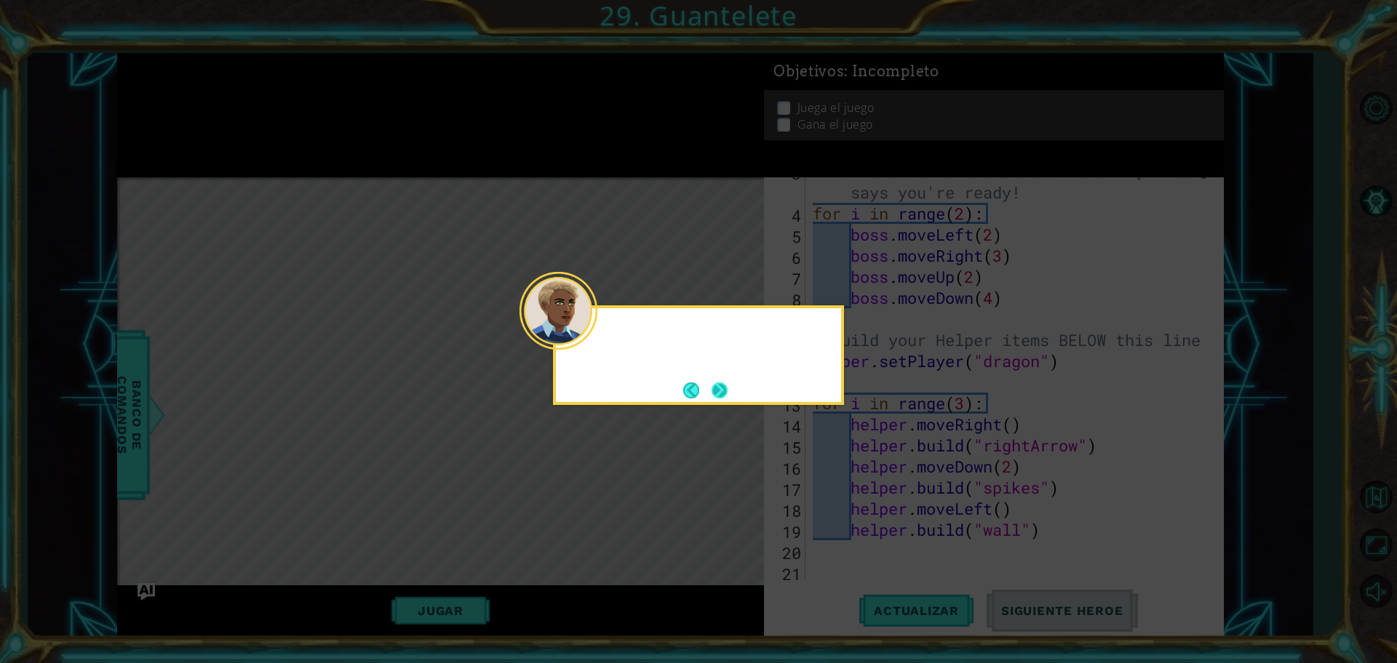
scroll to position [127, 0]
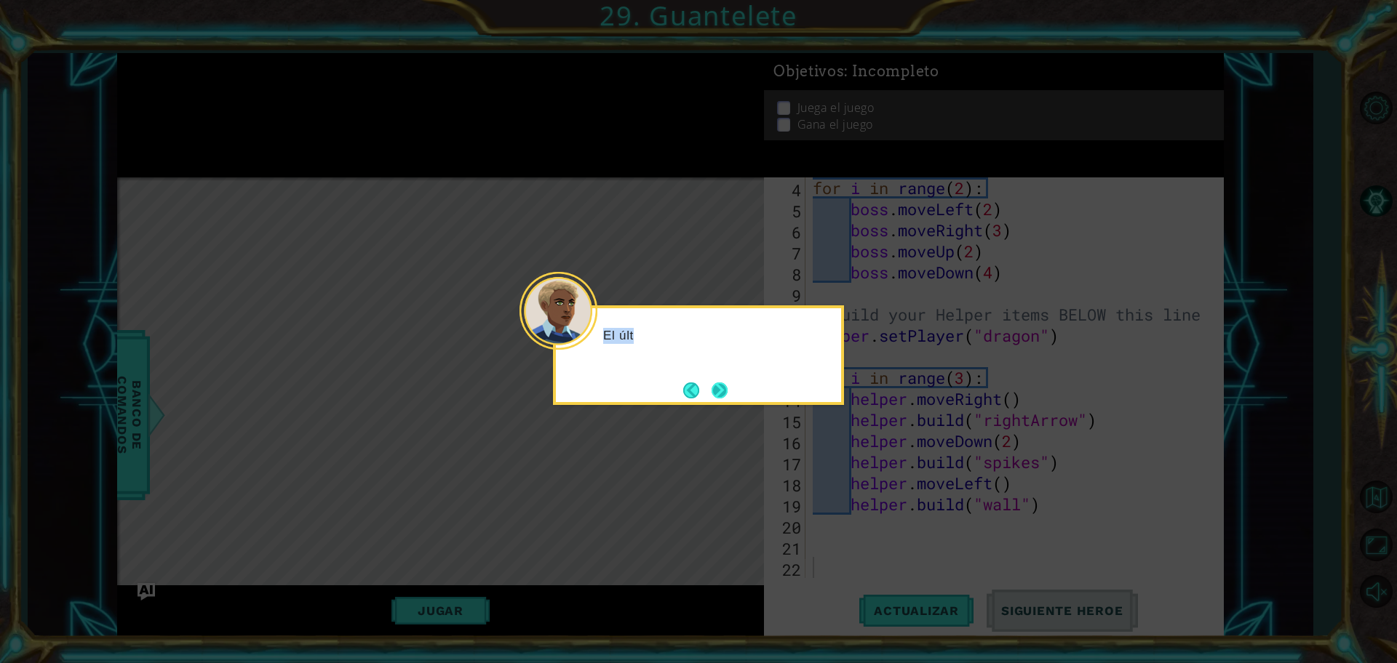
click at [712, 383] on button "Next" at bounding box center [719, 391] width 16 height 16
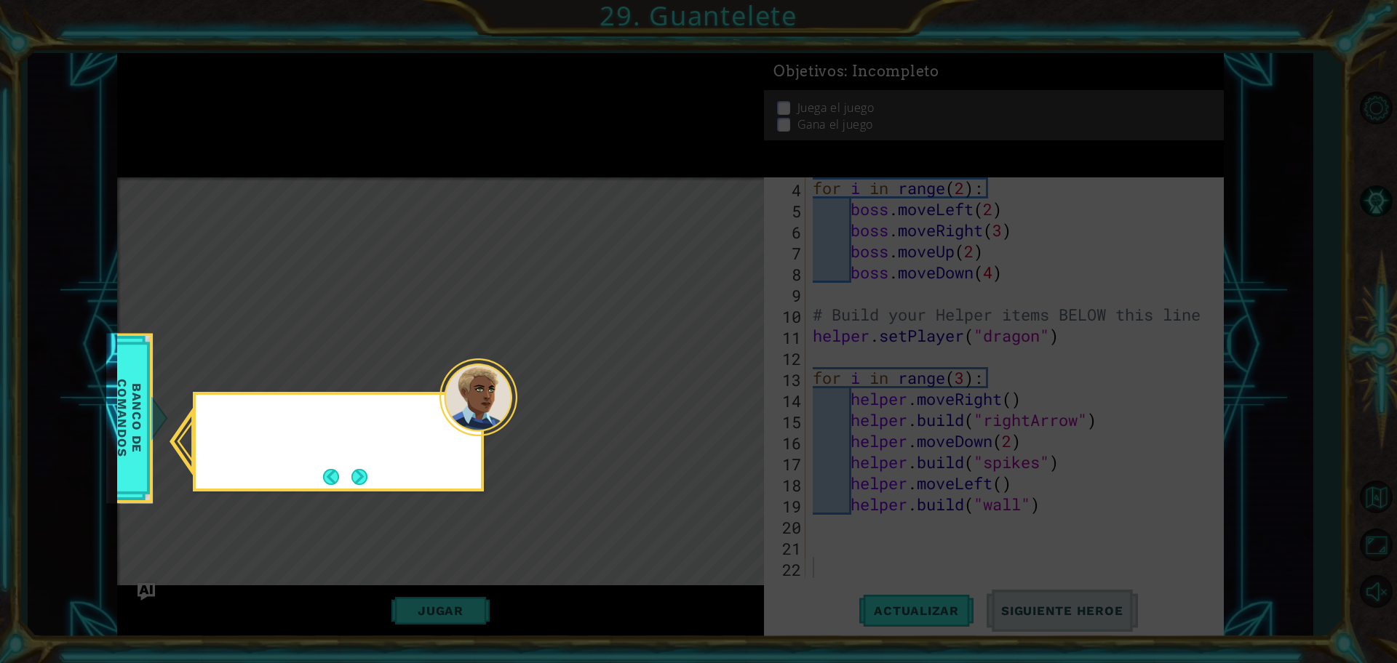
click at [712, 383] on icon at bounding box center [698, 331] width 1397 height 663
click at [362, 472] on button "Next" at bounding box center [359, 477] width 16 height 16
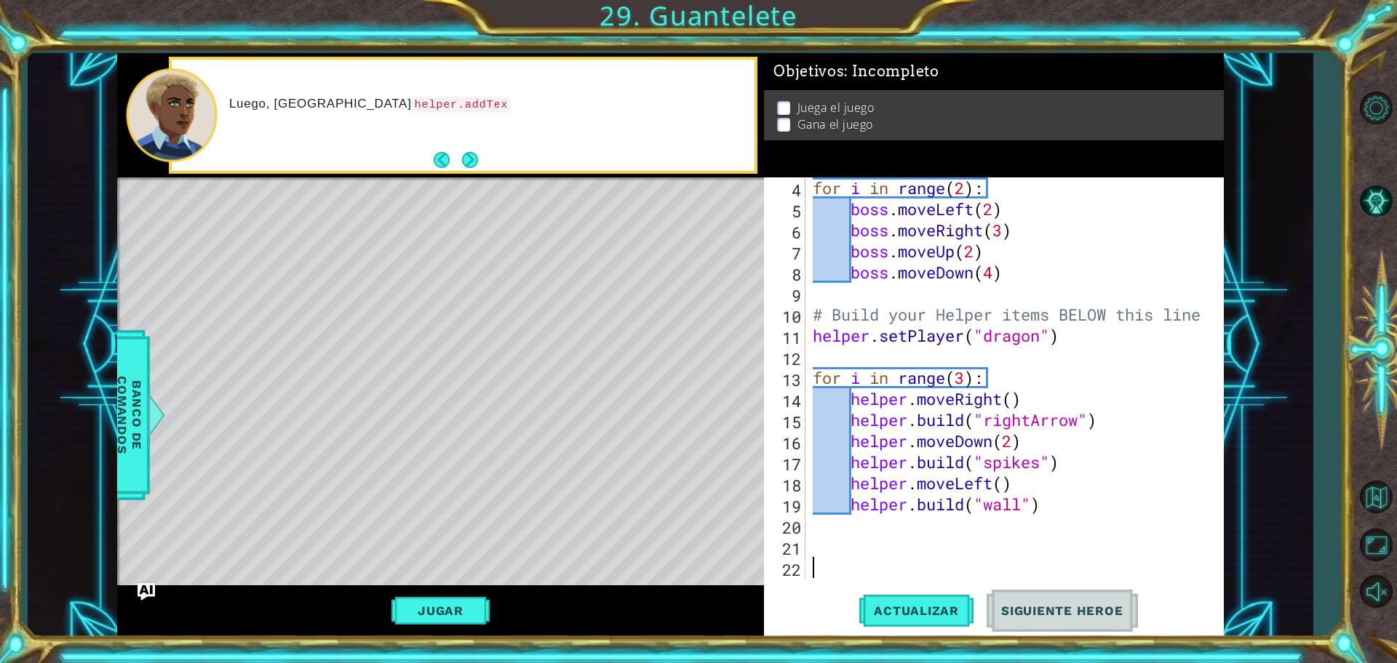
click at [463, 159] on button "Next" at bounding box center [470, 160] width 16 height 16
click at [446, 165] on button "Back" at bounding box center [448, 160] width 28 height 16
click at [482, 159] on div "Luego, [GEOGRAPHIC_DATA] helper.addTextDirections() para actualizar las instruc…" at bounding box center [463, 115] width 583 height 111
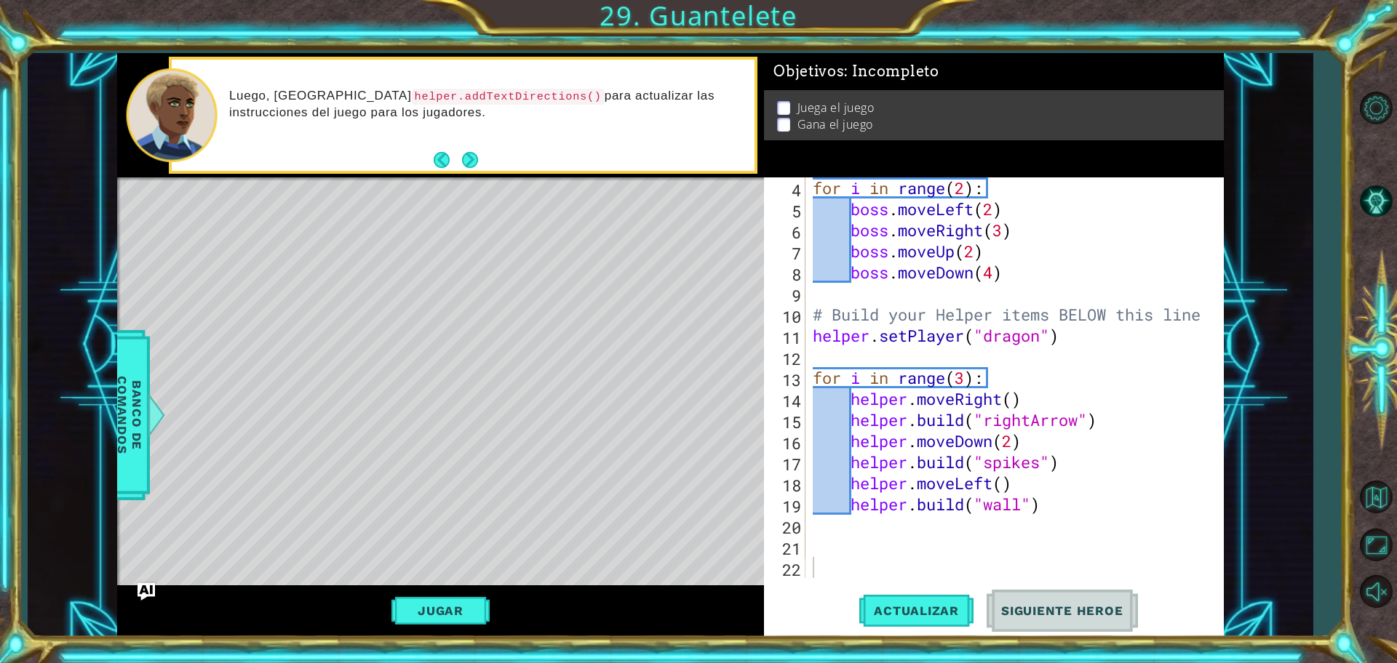
click at [482, 159] on div "Luego, [GEOGRAPHIC_DATA] helper.addTextDirections() para actualizar las instruc…" at bounding box center [463, 115] width 583 height 111
click at [478, 159] on button "Next" at bounding box center [470, 160] width 16 height 16
click at [482, 159] on div "[PERSON_NAME] con cuidado sobre cómo usar setMapSize . Necesitas añadirlo al pr…" at bounding box center [463, 115] width 583 height 111
